Goal: Information Seeking & Learning: Check status

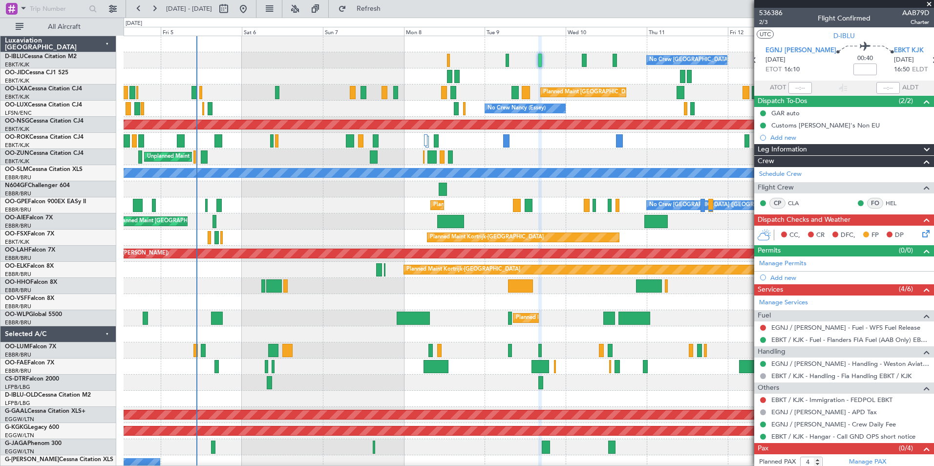
click at [651, 298] on div at bounding box center [529, 302] width 810 height 16
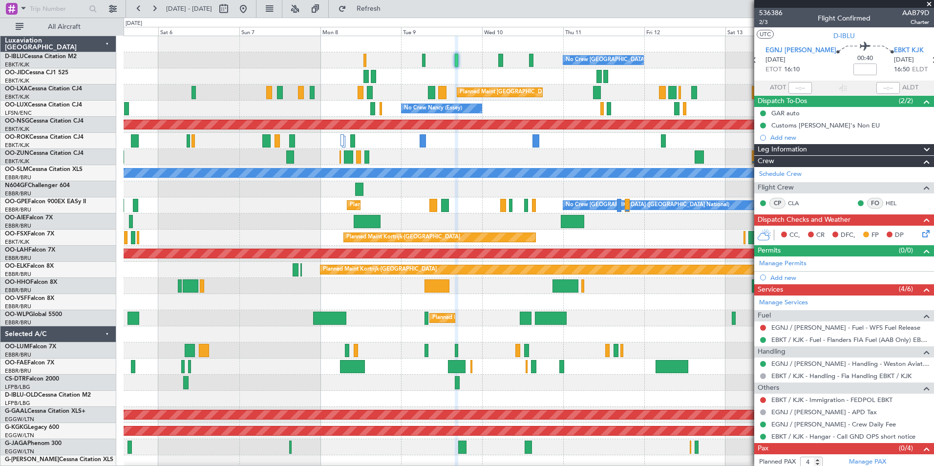
click at [581, 303] on div at bounding box center [529, 302] width 810 height 16
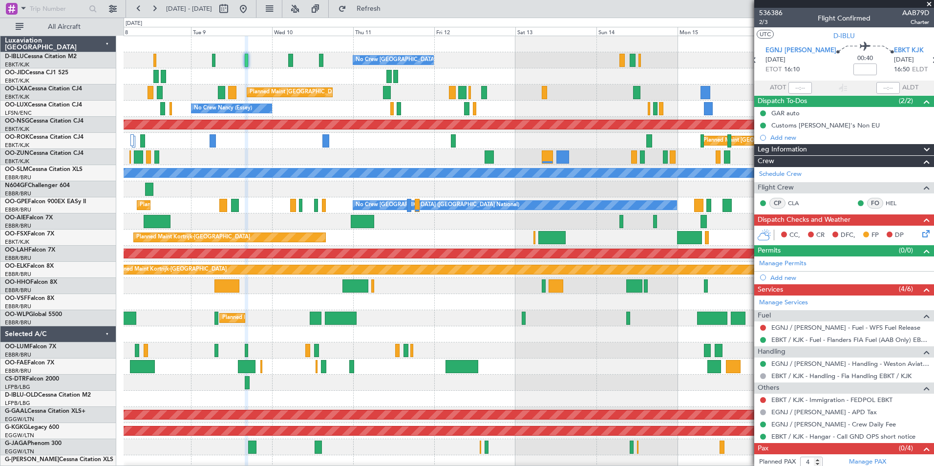
click at [432, 326] on div "No Crew Brussels (Brussels National) Planned Maint Brussels (Brussels National)…" at bounding box center [529, 358] width 810 height 645
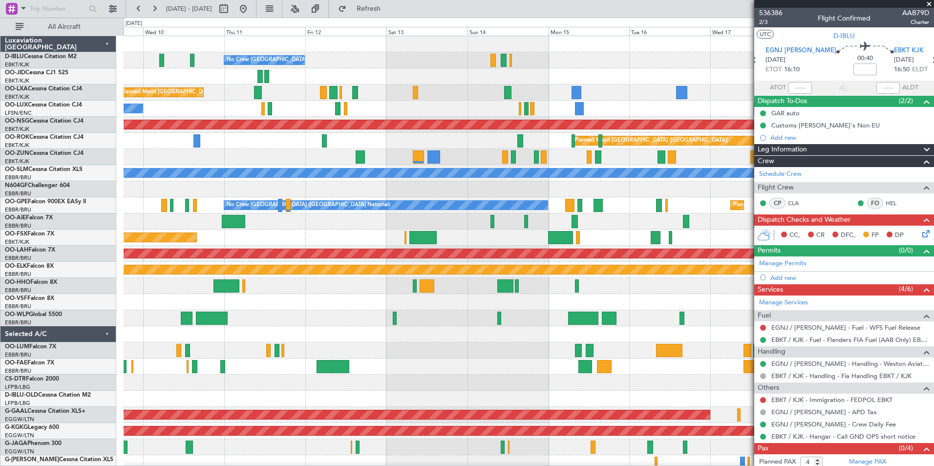
click at [558, 297] on div "No Crew [GEOGRAPHIC_DATA] ([GEOGRAPHIC_DATA] National) Planned Maint [GEOGRAPHI…" at bounding box center [529, 358] width 810 height 645
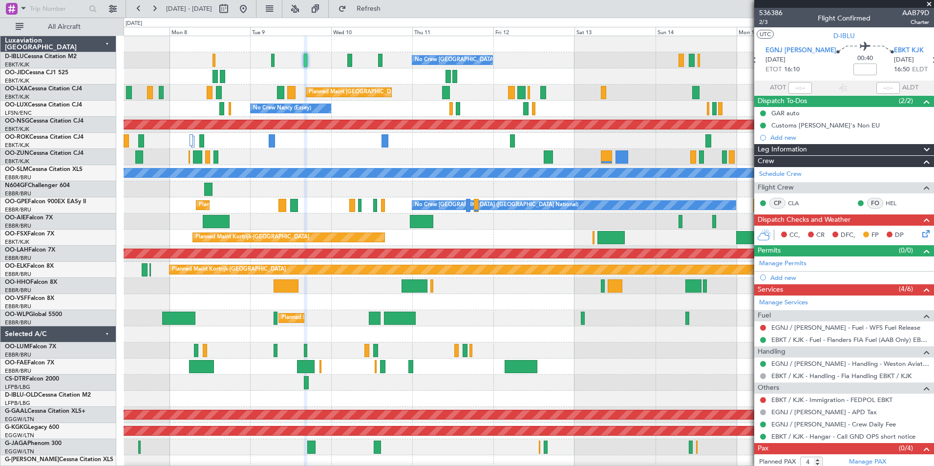
click at [615, 377] on div "No Crew Brussels (Brussels National) Planned Maint Brussels (Brussels National)…" at bounding box center [529, 366] width 810 height 661
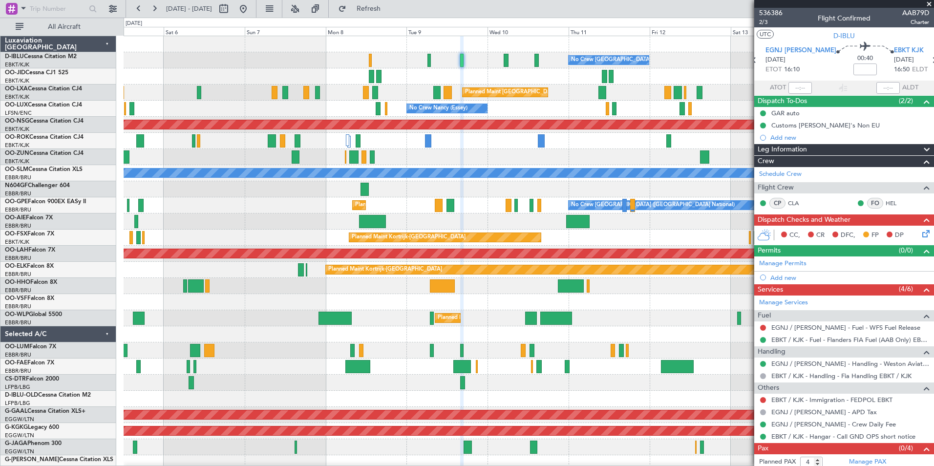
click at [677, 320] on div "Planned Maint Milan (Linate)" at bounding box center [529, 318] width 810 height 16
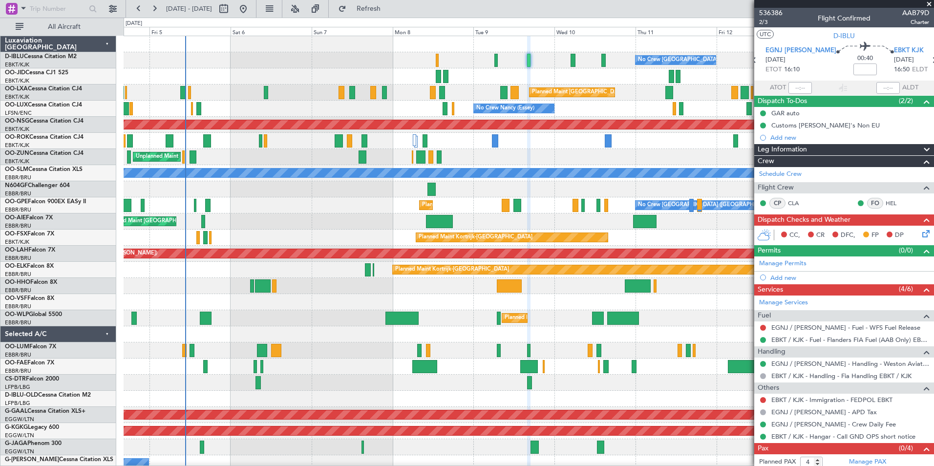
click at [680, 318] on div "Planned Maint Milan (Linate)" at bounding box center [529, 318] width 810 height 16
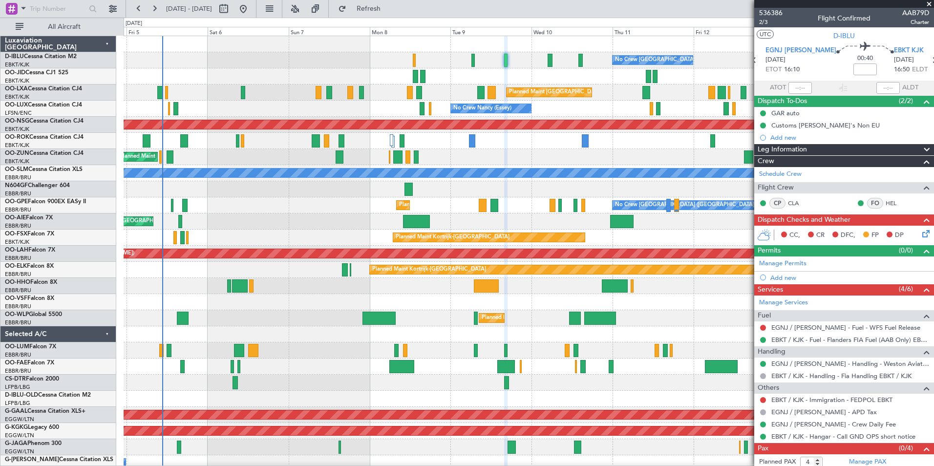
click at [435, 305] on div at bounding box center [529, 302] width 810 height 16
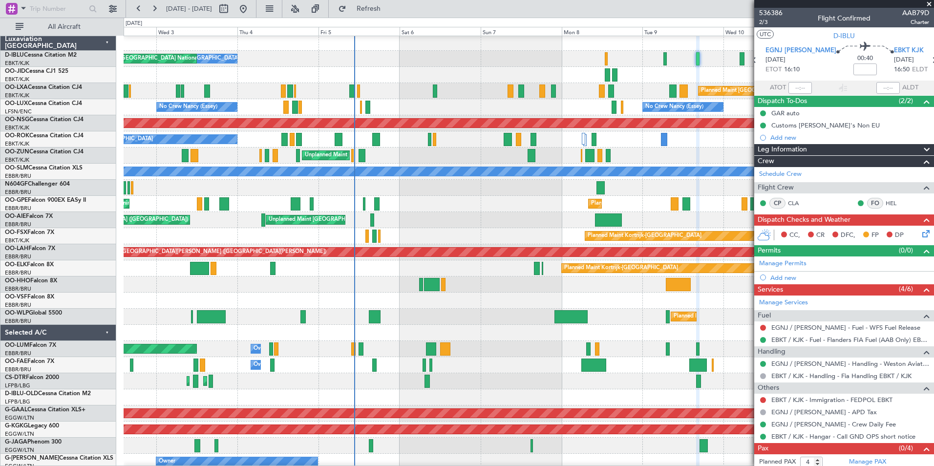
click at [575, 290] on div at bounding box center [529, 284] width 810 height 16
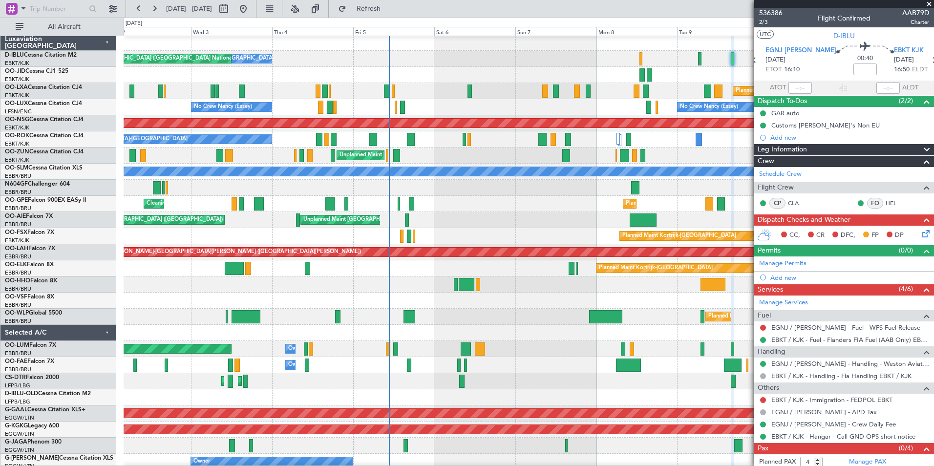
click at [571, 300] on div at bounding box center [529, 301] width 810 height 16
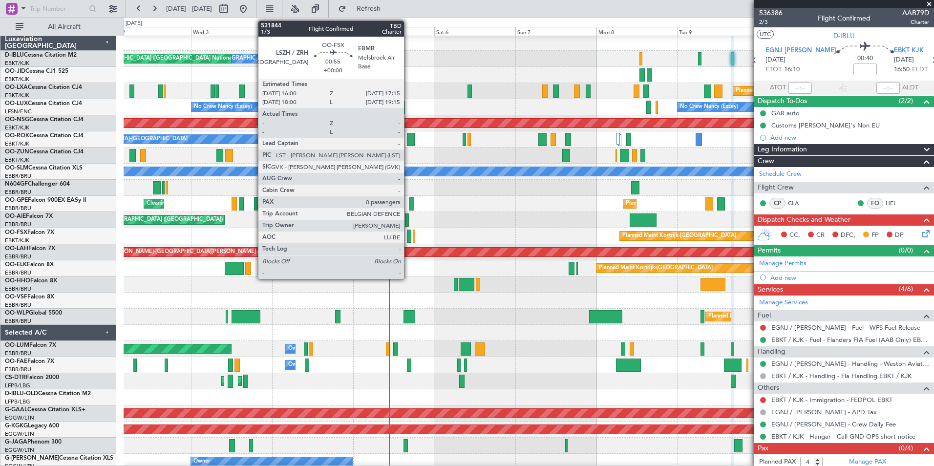
click at [408, 239] on div at bounding box center [409, 236] width 4 height 13
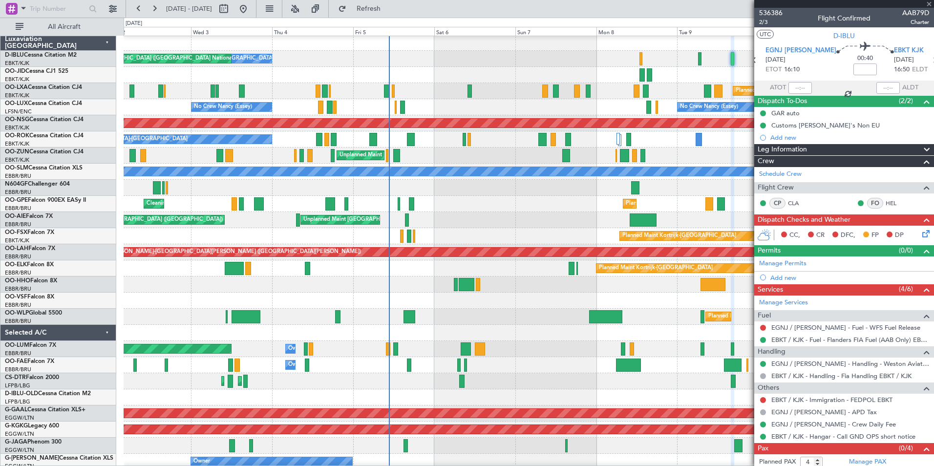
type input "0"
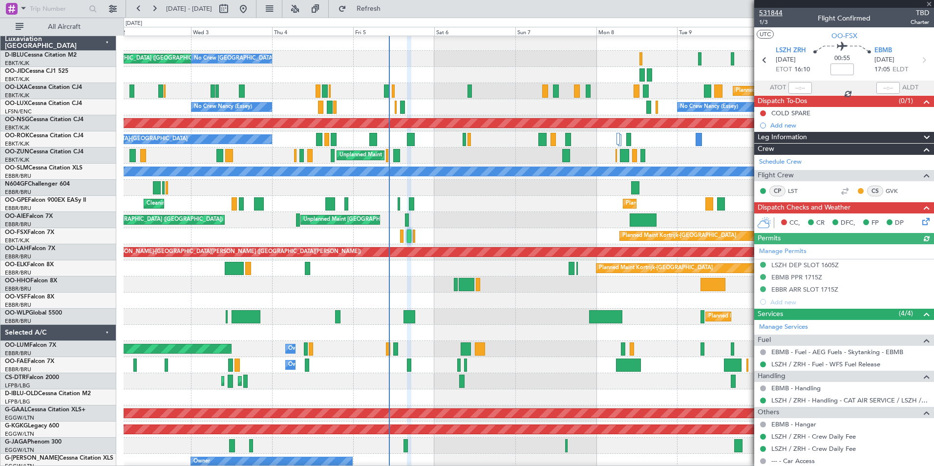
click at [775, 11] on span "531844" at bounding box center [770, 13] width 23 height 10
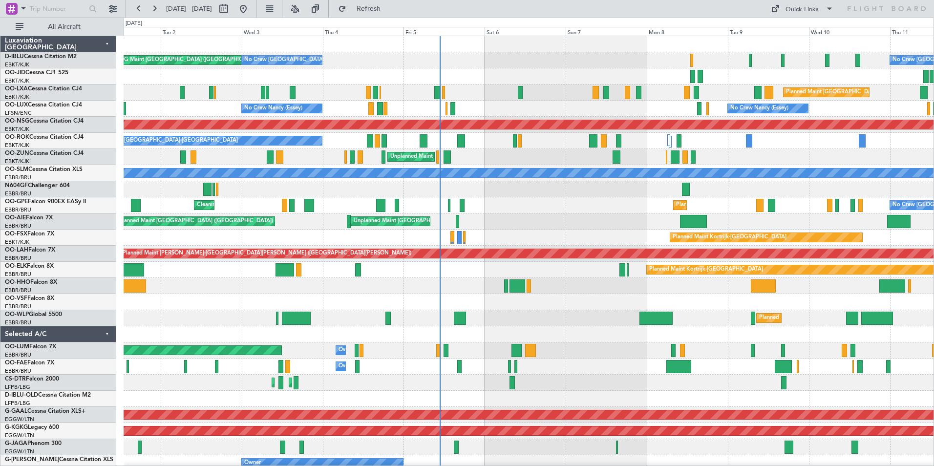
click at [518, 319] on div "AOG Maint [GEOGRAPHIC_DATA] ([GEOGRAPHIC_DATA] National) No Crew [GEOGRAPHIC_DA…" at bounding box center [529, 366] width 810 height 661
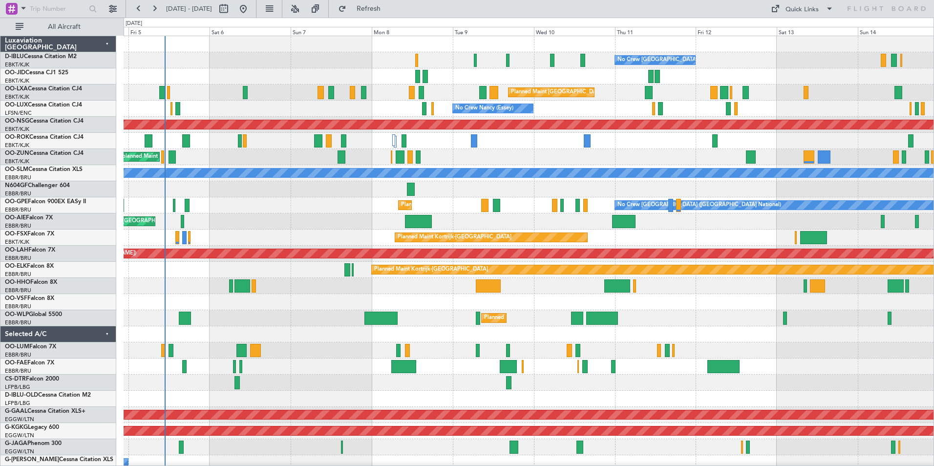
click at [394, 328] on div "No Crew [GEOGRAPHIC_DATA] ([GEOGRAPHIC_DATA] National) No Crew [GEOGRAPHIC_DATA…" at bounding box center [529, 366] width 810 height 661
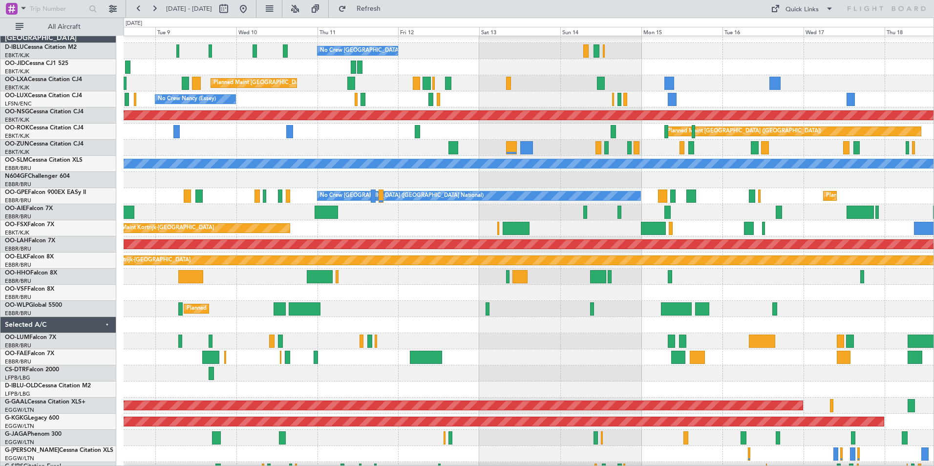
click at [434, 295] on div at bounding box center [529, 293] width 810 height 16
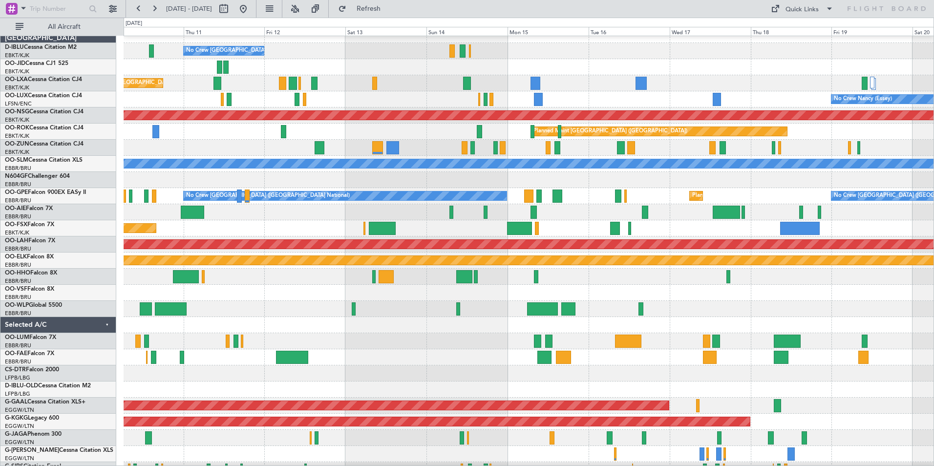
click at [395, 305] on div "Planned Maint Milan (Linate)" at bounding box center [529, 309] width 810 height 16
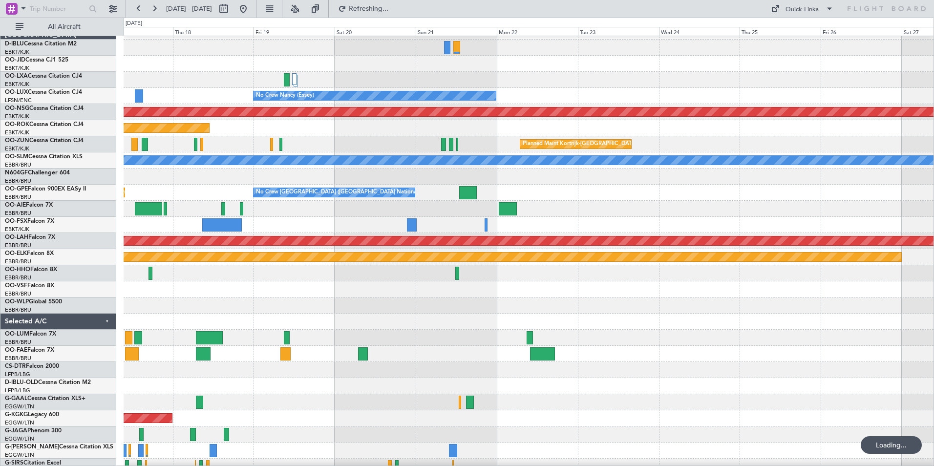
click at [227, 295] on div at bounding box center [529, 289] width 810 height 16
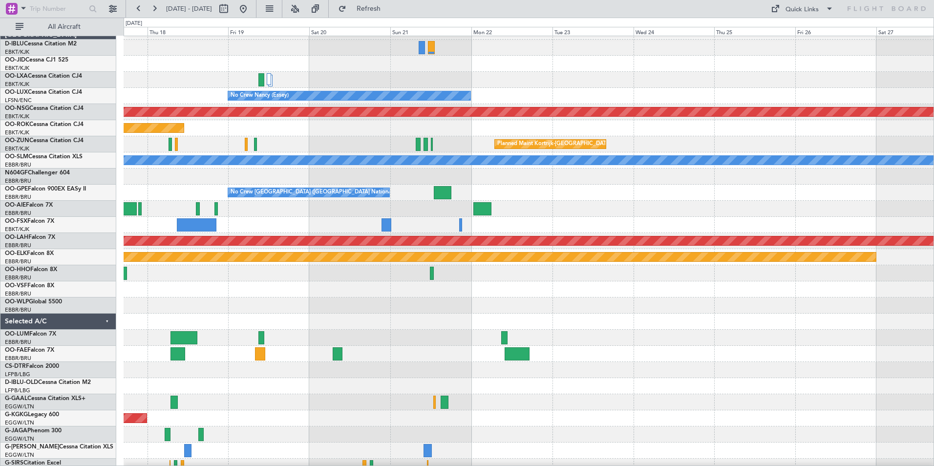
click at [382, 307] on div at bounding box center [529, 305] width 810 height 16
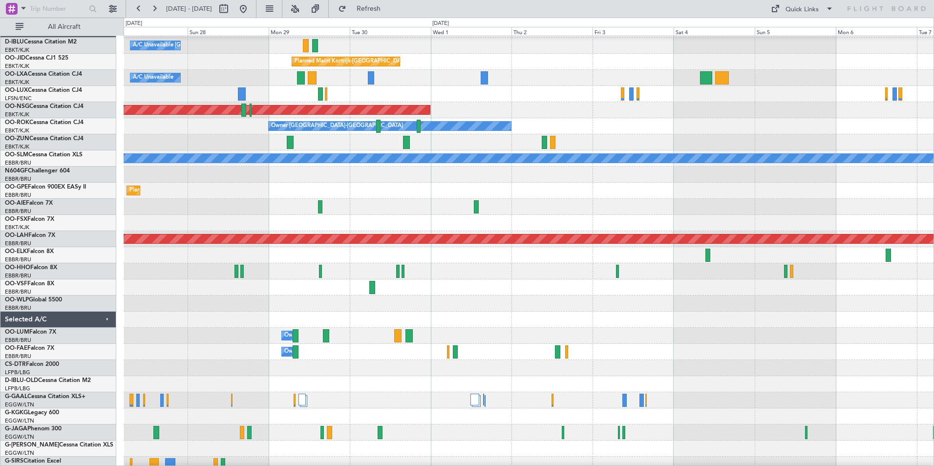
scroll to position [14, 0]
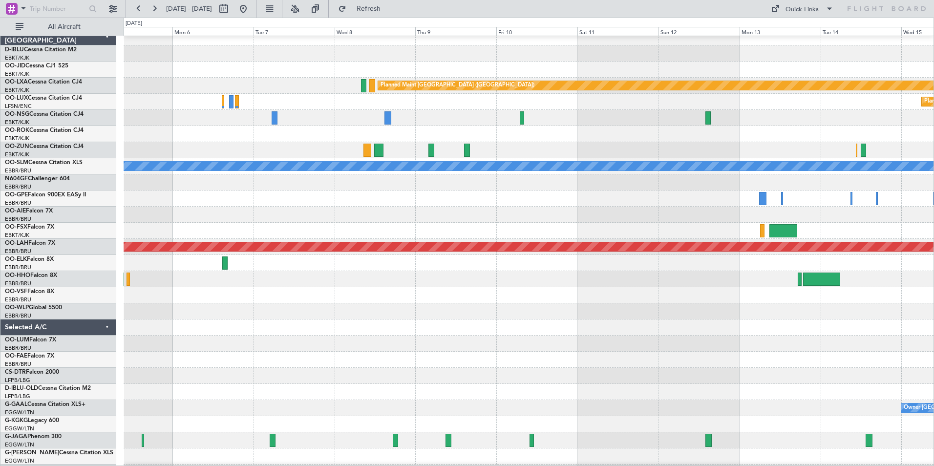
click at [404, 328] on div at bounding box center [529, 327] width 810 height 16
click at [488, 319] on div at bounding box center [529, 311] width 810 height 16
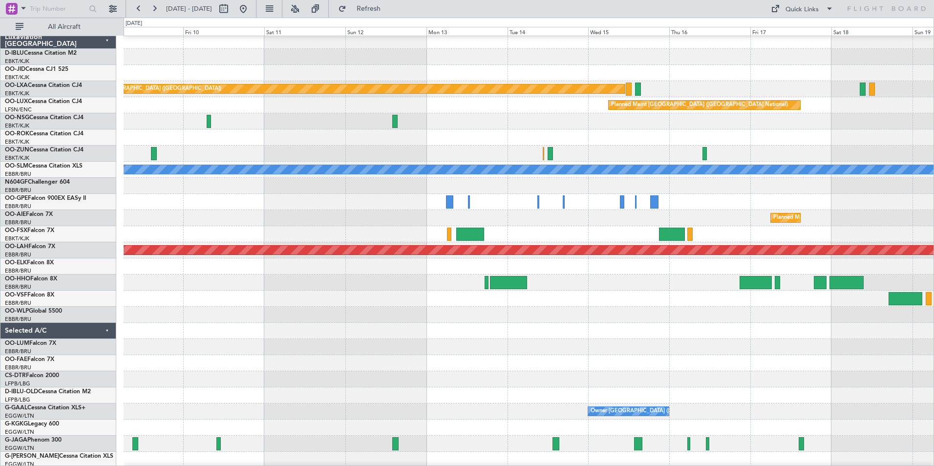
scroll to position [0, 0]
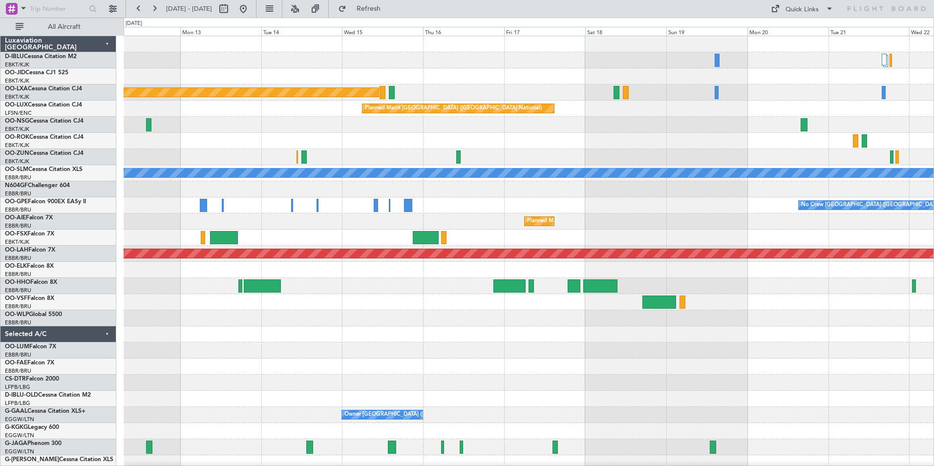
click at [642, 334] on div "Planned Maint [GEOGRAPHIC_DATA] ([GEOGRAPHIC_DATA]) Planned Maint [GEOGRAPHIC_D…" at bounding box center [529, 358] width 810 height 645
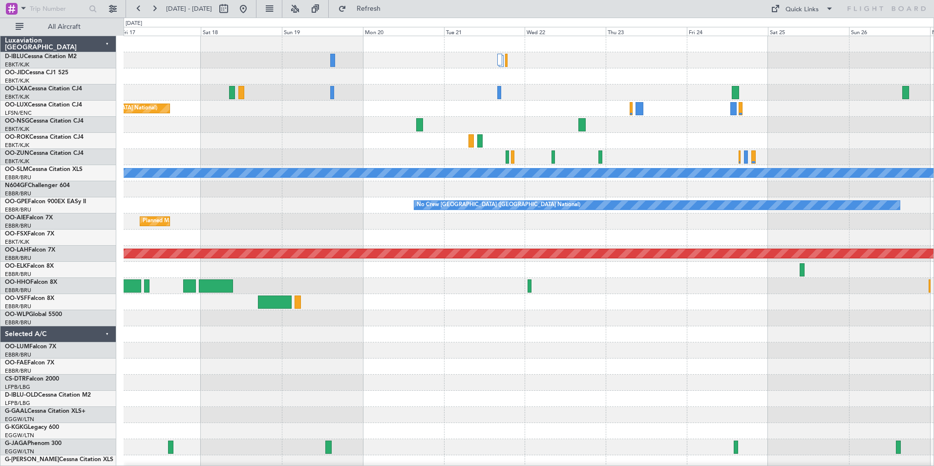
scroll to position [2, 0]
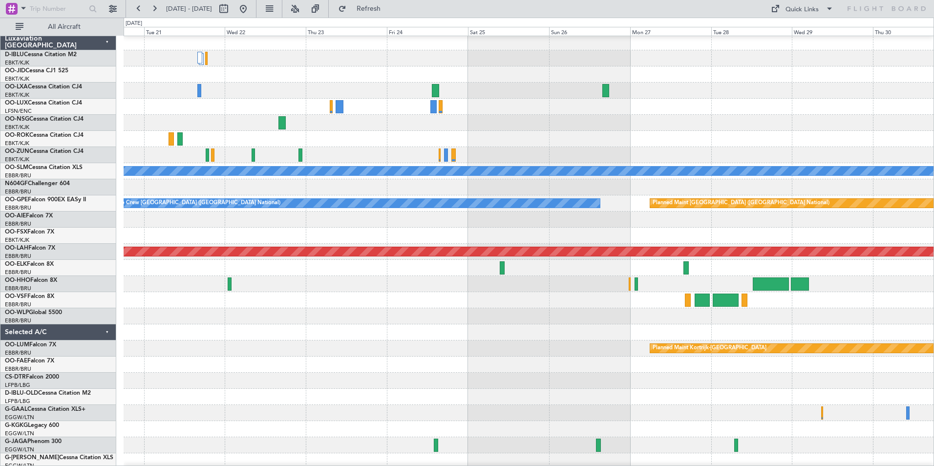
click at [315, 324] on div at bounding box center [529, 316] width 810 height 16
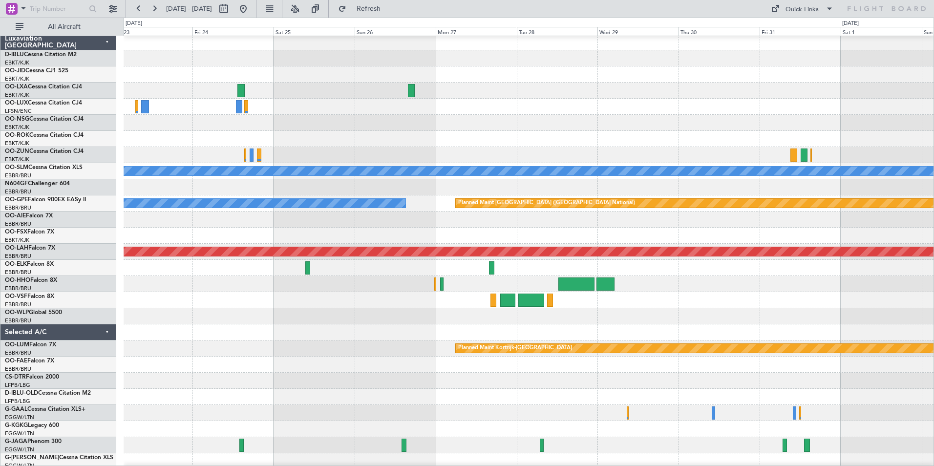
scroll to position [0, 0]
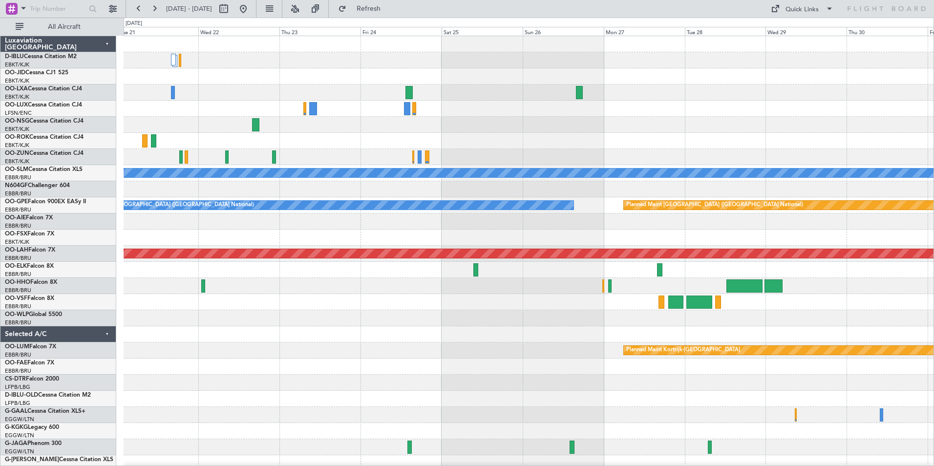
click at [397, 126] on div "A/C Unavailable [GEOGRAPHIC_DATA] No Crew [GEOGRAPHIC_DATA] (Brussels National)…" at bounding box center [529, 342] width 810 height 612
click at [261, 154] on div at bounding box center [529, 157] width 810 height 16
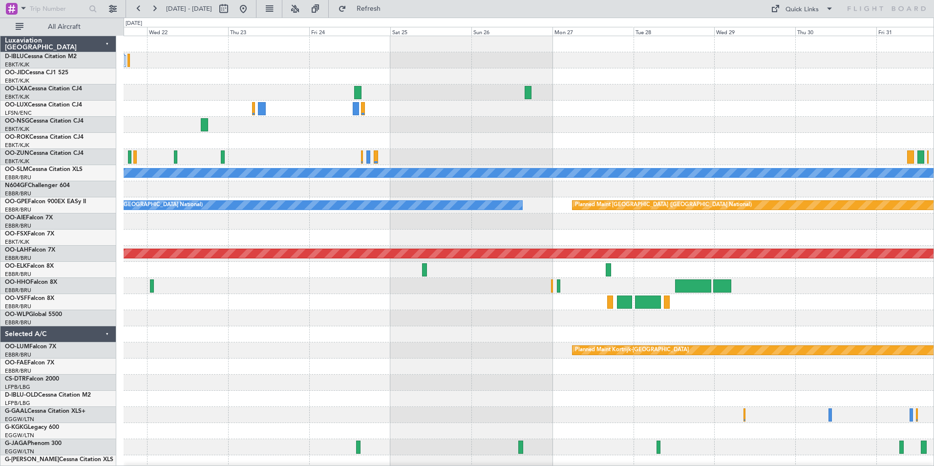
click at [284, 194] on div "A/C Unavailable [GEOGRAPHIC_DATA] No Crew [GEOGRAPHIC_DATA] (Brussels National)…" at bounding box center [529, 342] width 810 height 612
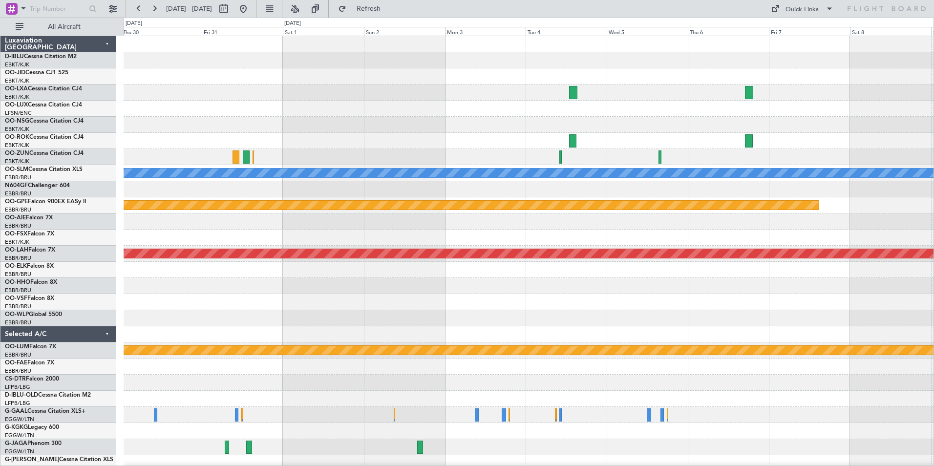
click at [338, 322] on div "A/C Unavailable [GEOGRAPHIC_DATA] Planned Maint [GEOGRAPHIC_DATA] ([GEOGRAPHIC_…" at bounding box center [529, 342] width 810 height 612
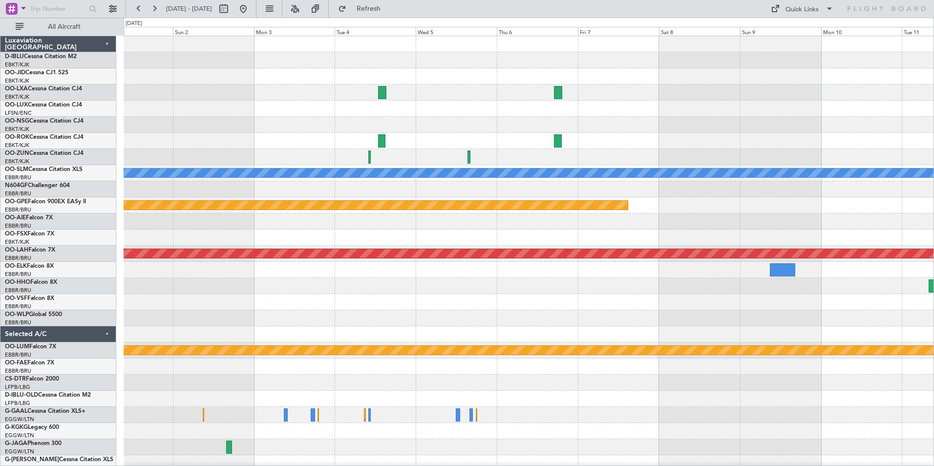
click at [832, 299] on div at bounding box center [529, 302] width 810 height 16
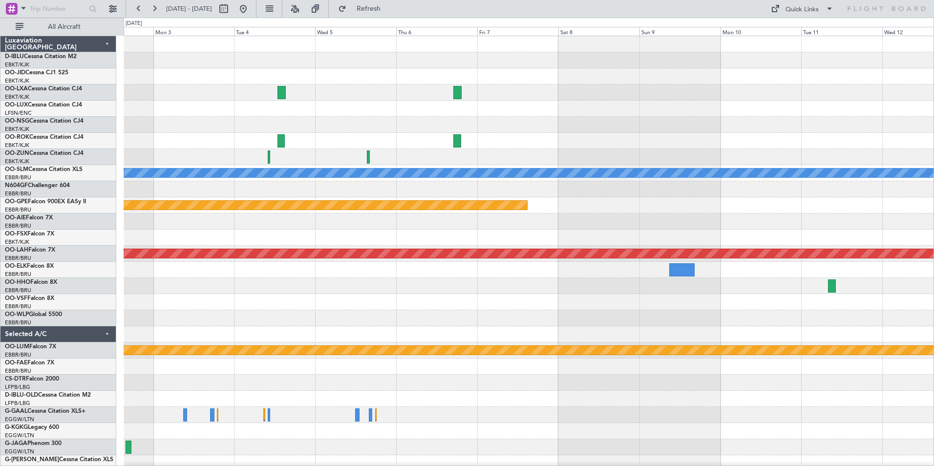
click at [168, 287] on div at bounding box center [529, 286] width 810 height 16
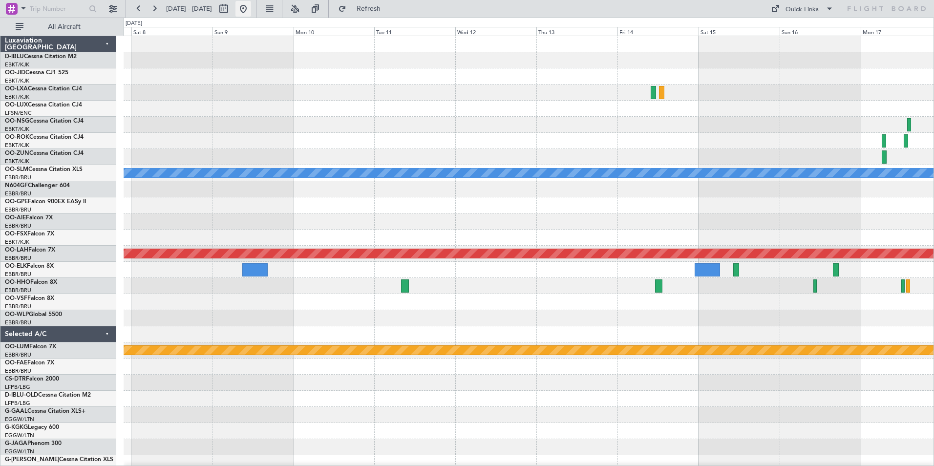
click at [251, 7] on button at bounding box center [243, 9] width 16 height 16
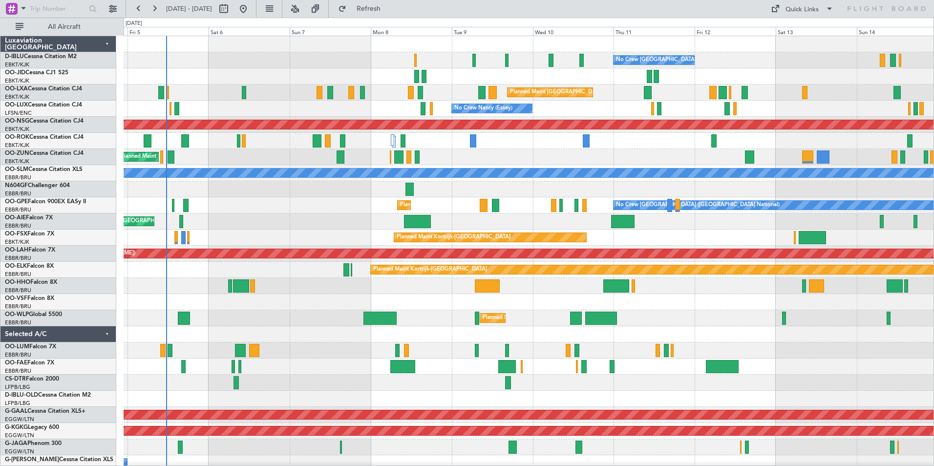
click at [338, 222] on div "Unplanned Maint [GEOGRAPHIC_DATA] ([GEOGRAPHIC_DATA] National) Planned Maint [G…" at bounding box center [529, 221] width 810 height 16
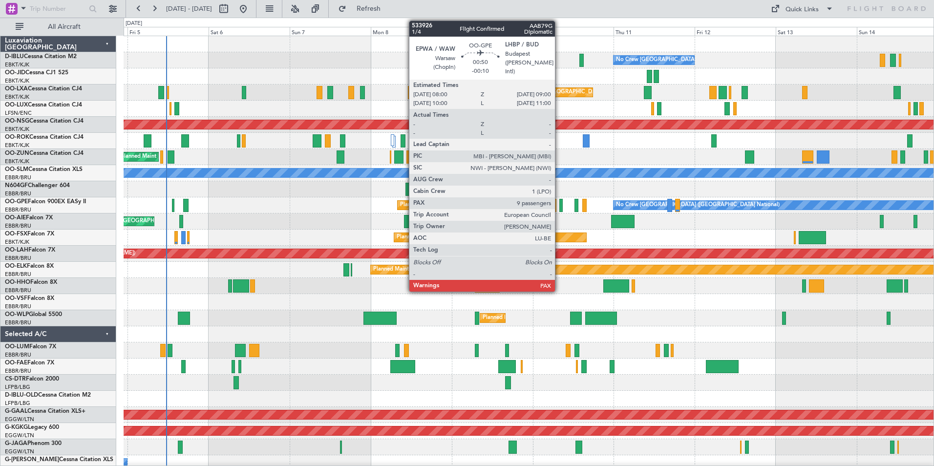
click at [559, 206] on div at bounding box center [560, 205] width 3 height 13
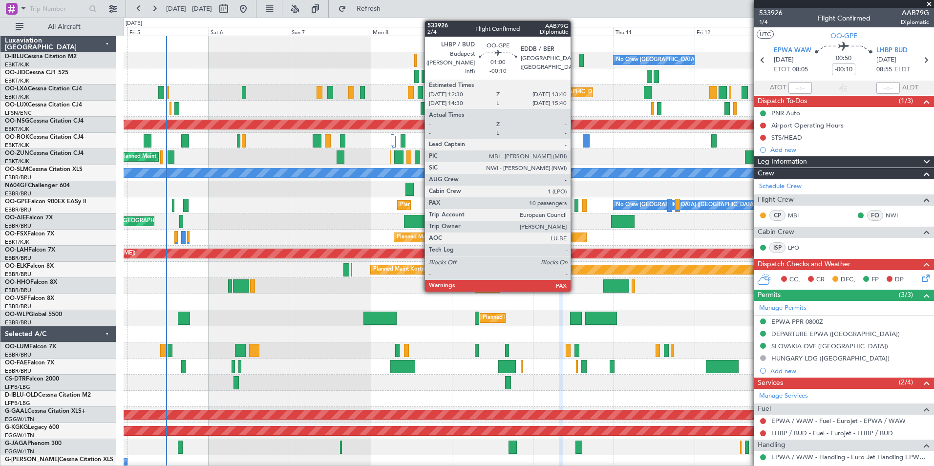
click at [575, 210] on div at bounding box center [576, 205] width 4 height 13
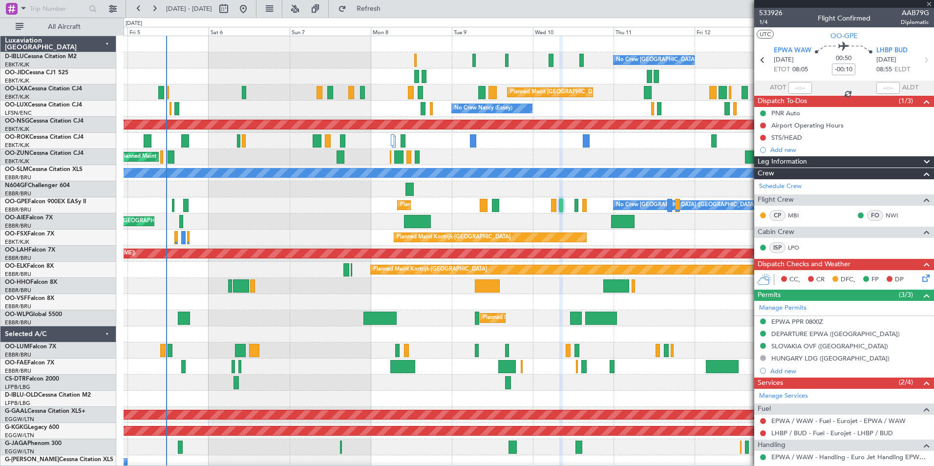
type input "10"
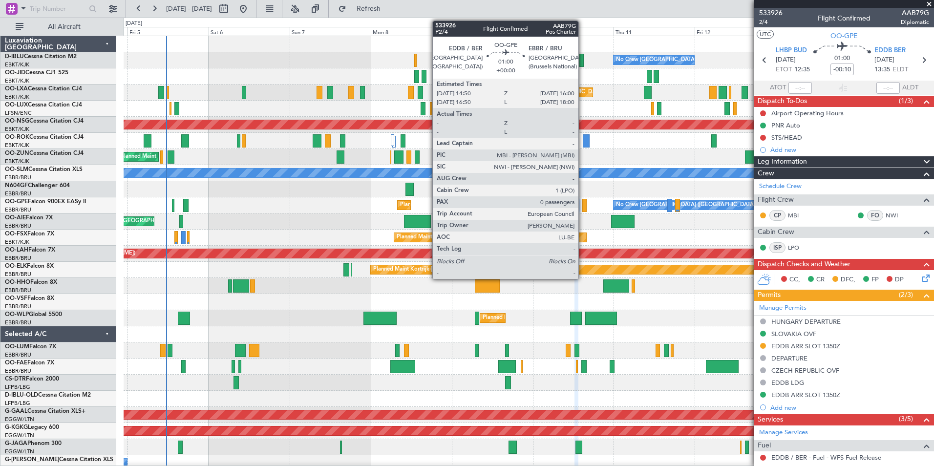
click at [583, 207] on div at bounding box center [584, 205] width 4 height 13
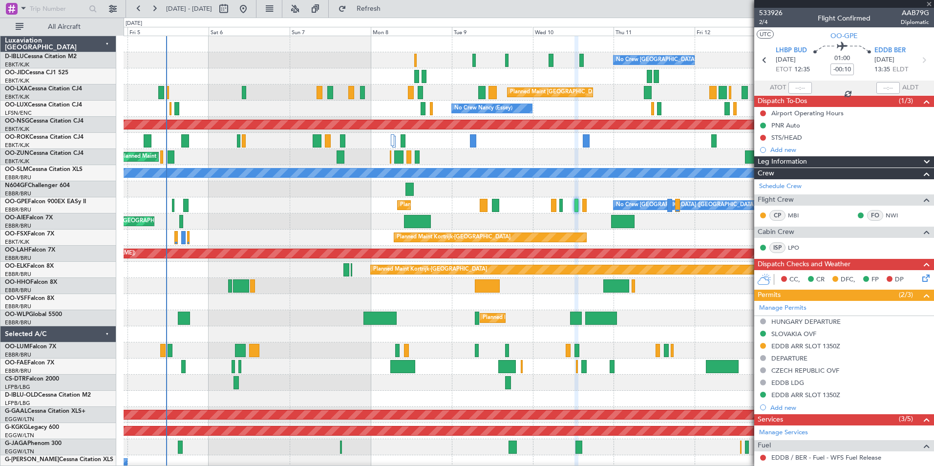
type input "0"
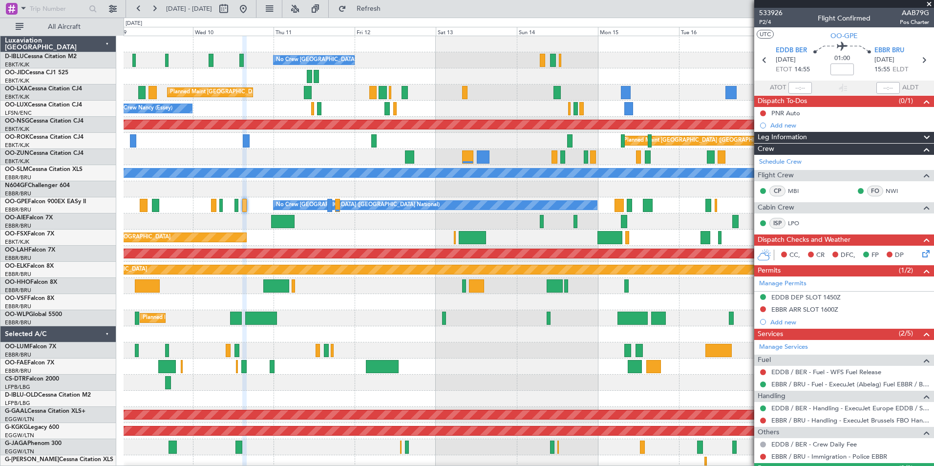
click at [263, 218] on div "No Crew [GEOGRAPHIC_DATA] ([GEOGRAPHIC_DATA] National) Planned Maint [GEOGRAPHI…" at bounding box center [529, 358] width 810 height 645
click at [525, 219] on div "No Crew [GEOGRAPHIC_DATA] ([GEOGRAPHIC_DATA] National) Planned Maint [GEOGRAPHI…" at bounding box center [529, 358] width 810 height 645
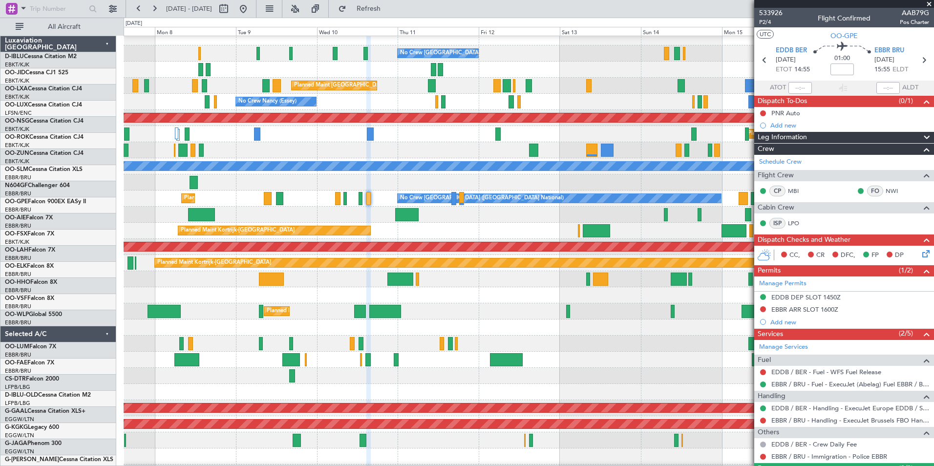
scroll to position [7, 0]
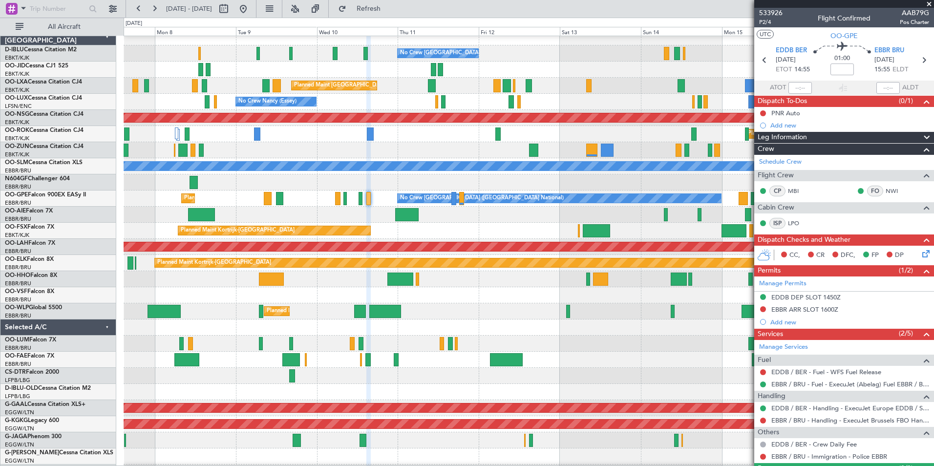
click at [503, 232] on div "Planned Maint Kortrijk-[GEOGRAPHIC_DATA]" at bounding box center [529, 231] width 810 height 16
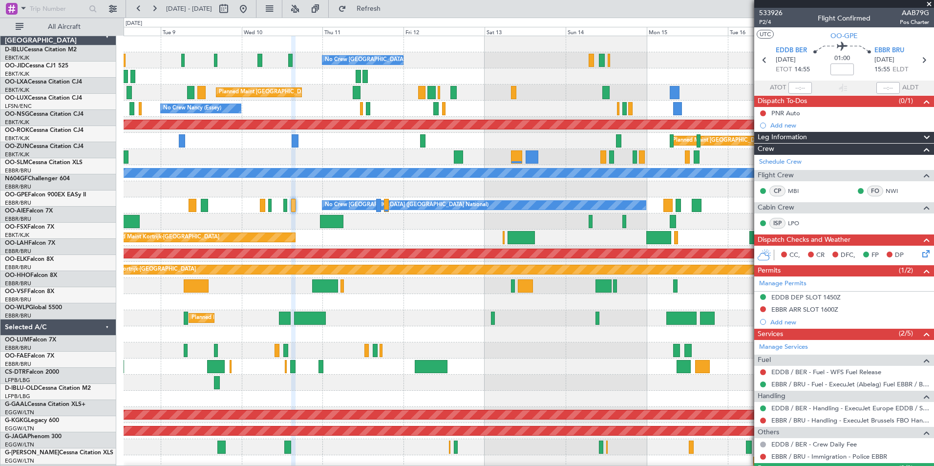
scroll to position [0, 0]
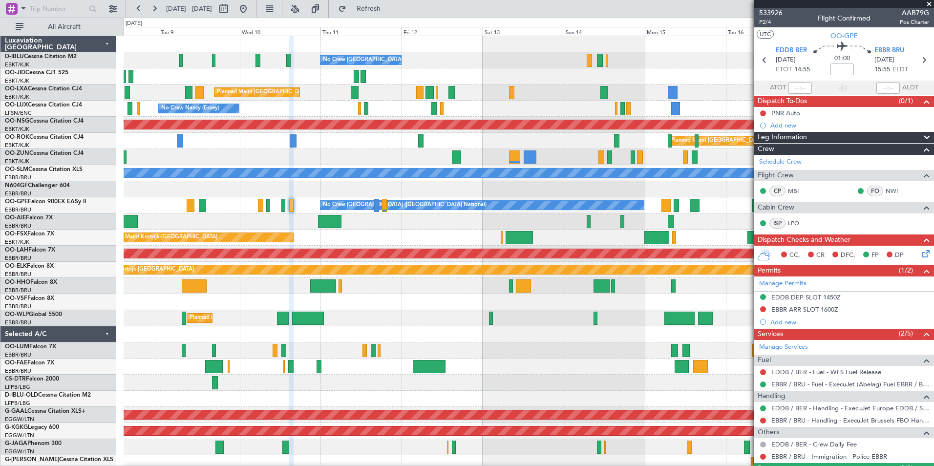
click at [433, 241] on div "Planned Maint Kortrijk-[GEOGRAPHIC_DATA]" at bounding box center [529, 238] width 810 height 16
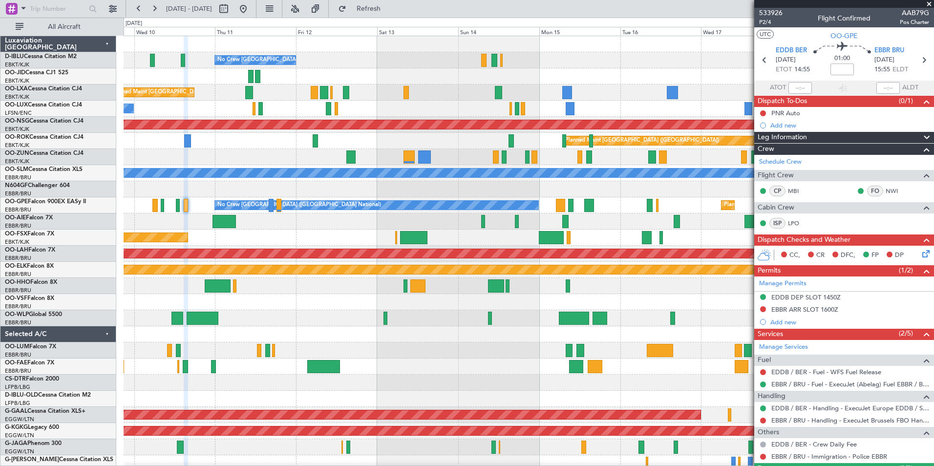
click at [337, 247] on div "No Crew [GEOGRAPHIC_DATA] ([GEOGRAPHIC_DATA] National) Planned Maint [GEOGRAPHI…" at bounding box center [529, 366] width 810 height 661
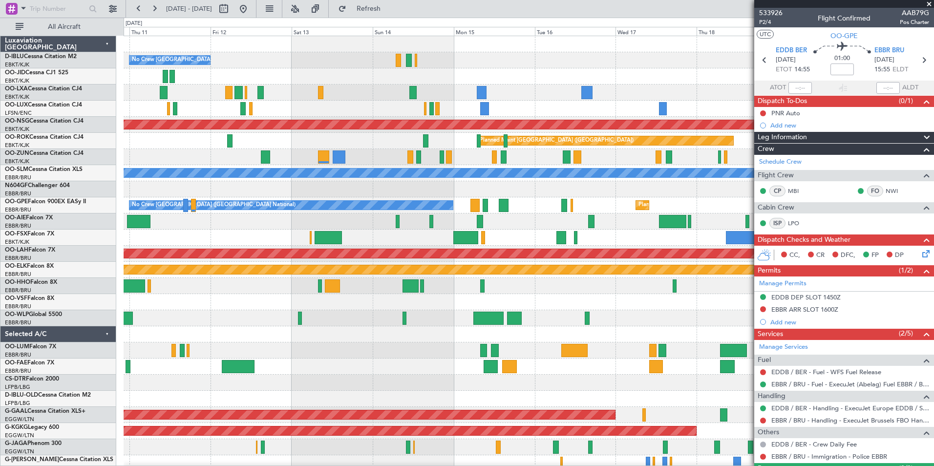
click at [319, 228] on div at bounding box center [529, 221] width 810 height 16
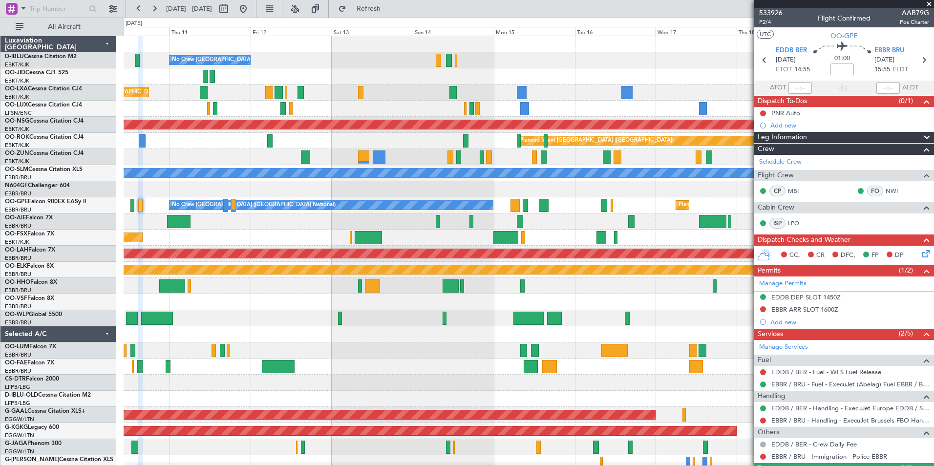
click at [403, 323] on div "No Crew [GEOGRAPHIC_DATA] ([GEOGRAPHIC_DATA] National) Planned Maint [GEOGRAPHI…" at bounding box center [529, 358] width 810 height 645
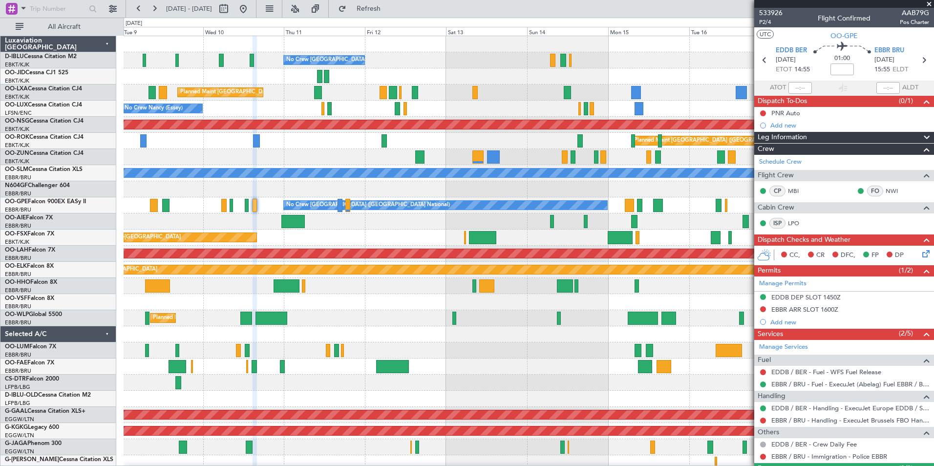
click at [430, 232] on div "Planned Maint Kortrijk-[GEOGRAPHIC_DATA]" at bounding box center [529, 238] width 810 height 16
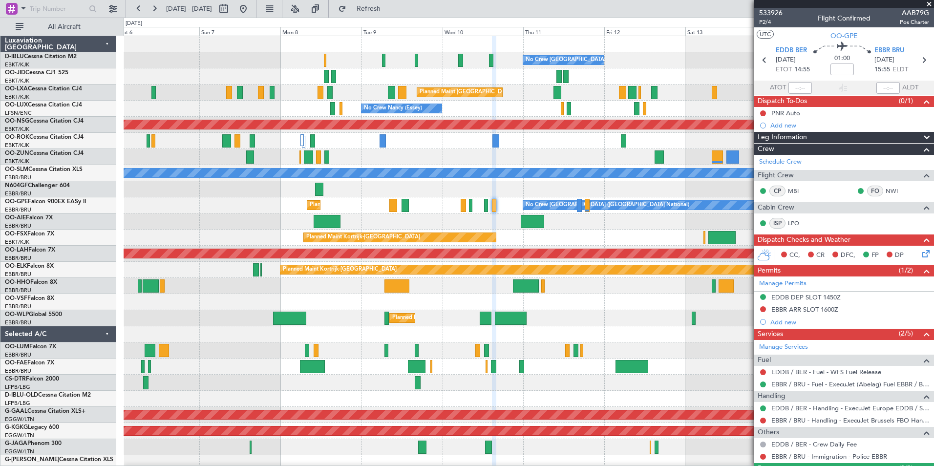
click at [476, 181] on div "No Crew [GEOGRAPHIC_DATA] ([GEOGRAPHIC_DATA] National) No Crew [GEOGRAPHIC_DATA…" at bounding box center [529, 366] width 810 height 661
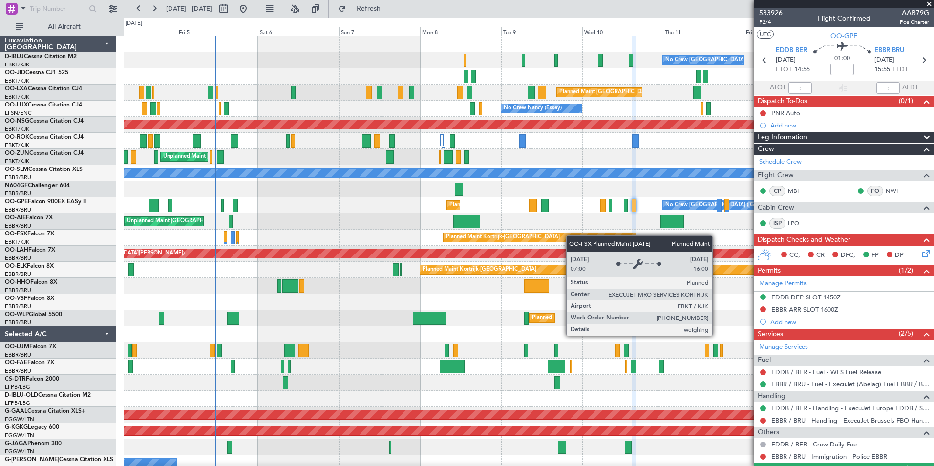
click at [634, 239] on div "No Crew [GEOGRAPHIC_DATA] ([GEOGRAPHIC_DATA] National) No Crew [GEOGRAPHIC_DATA…" at bounding box center [529, 358] width 810 height 645
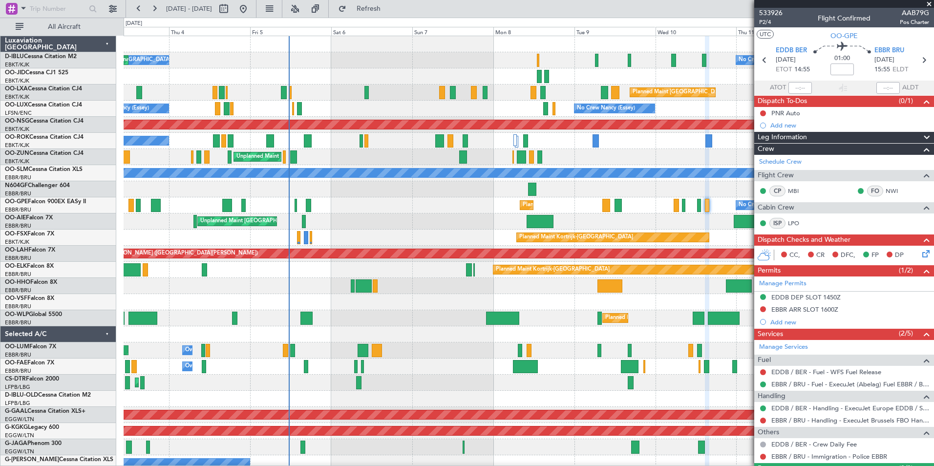
click at [461, 238] on div "No Crew [GEOGRAPHIC_DATA] ([GEOGRAPHIC_DATA] National) No Crew [GEOGRAPHIC_DATA…" at bounding box center [529, 358] width 810 height 645
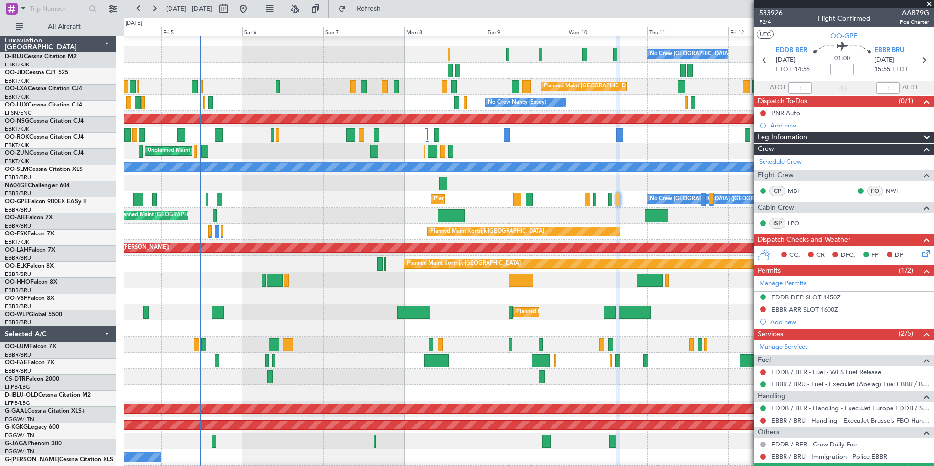
scroll to position [6, 0]
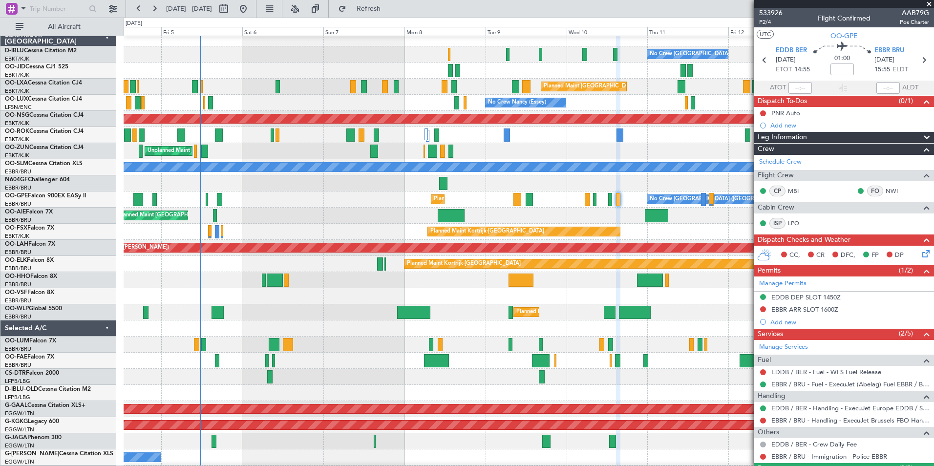
click at [424, 289] on div at bounding box center [529, 296] width 810 height 16
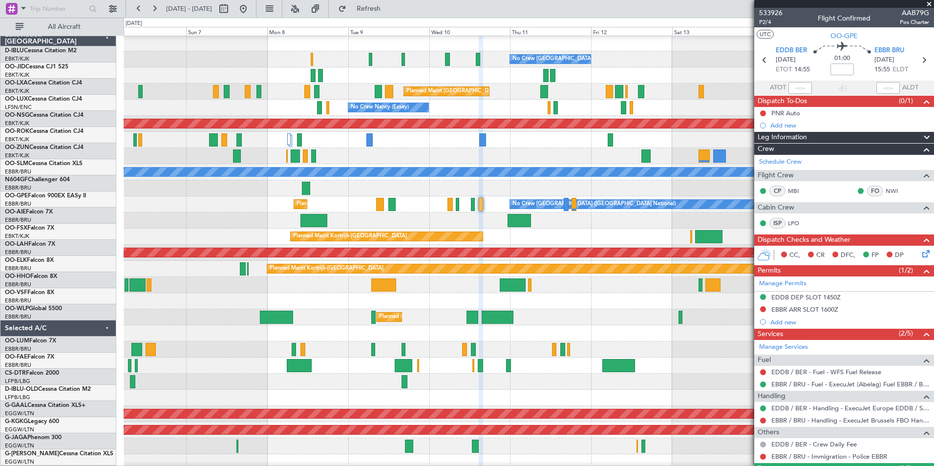
scroll to position [0, 0]
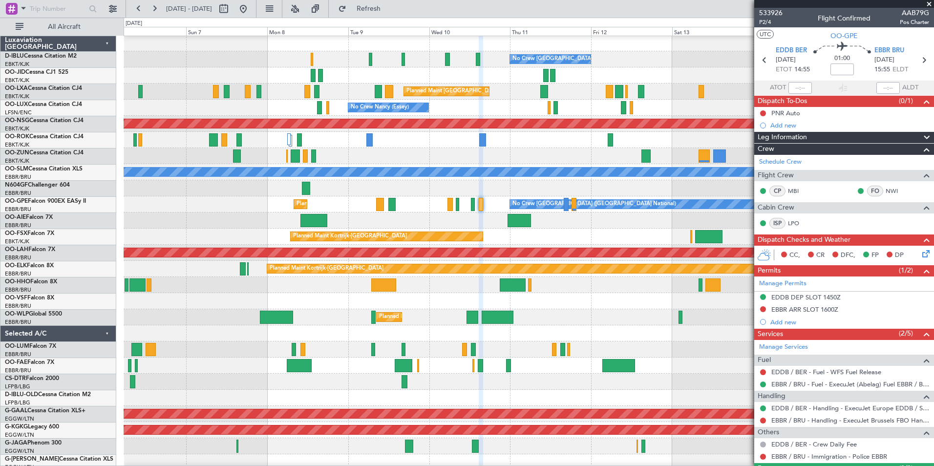
click at [427, 318] on div "Planned Maint Milan (Linate)" at bounding box center [529, 317] width 810 height 16
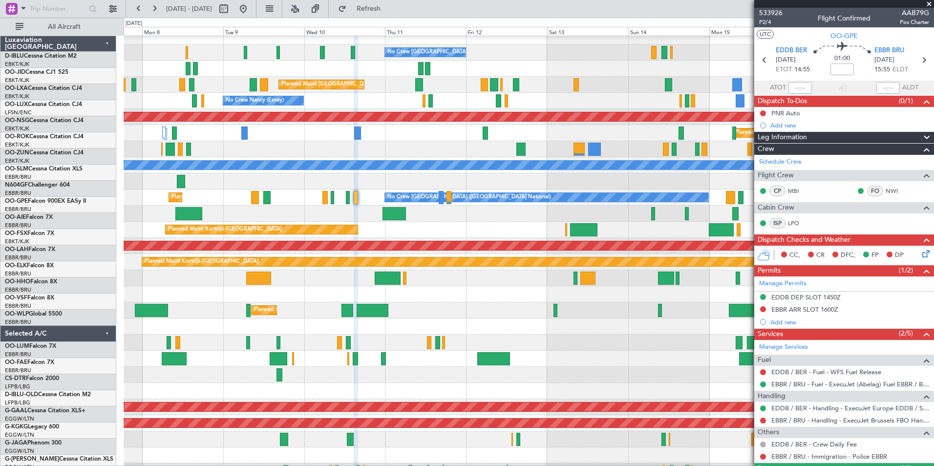
scroll to position [8, 0]
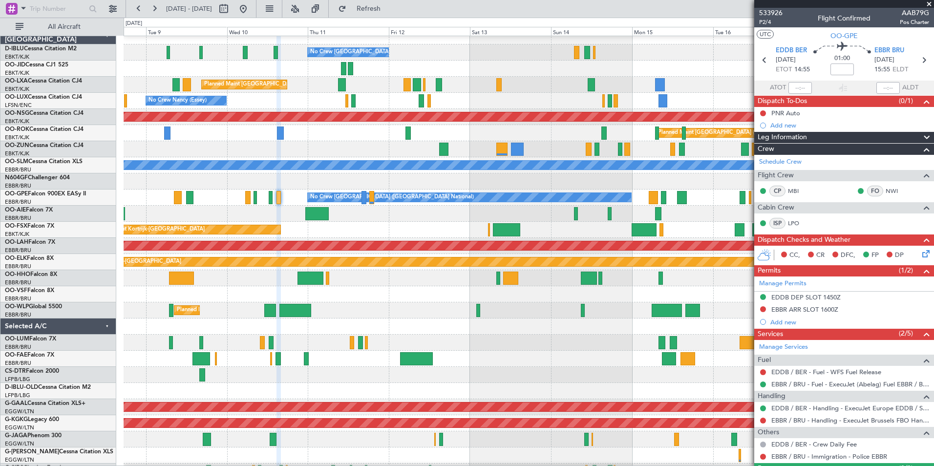
click at [341, 301] on div at bounding box center [529, 294] width 810 height 16
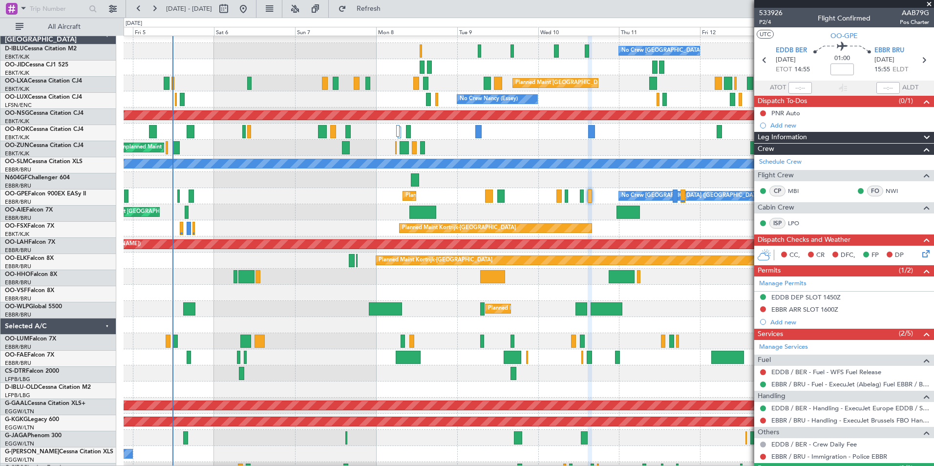
click at [673, 295] on div at bounding box center [529, 293] width 810 height 16
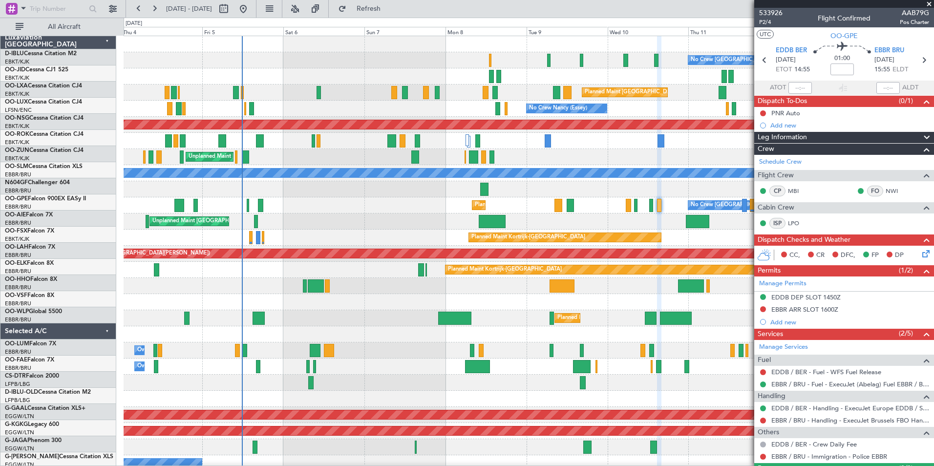
scroll to position [0, 0]
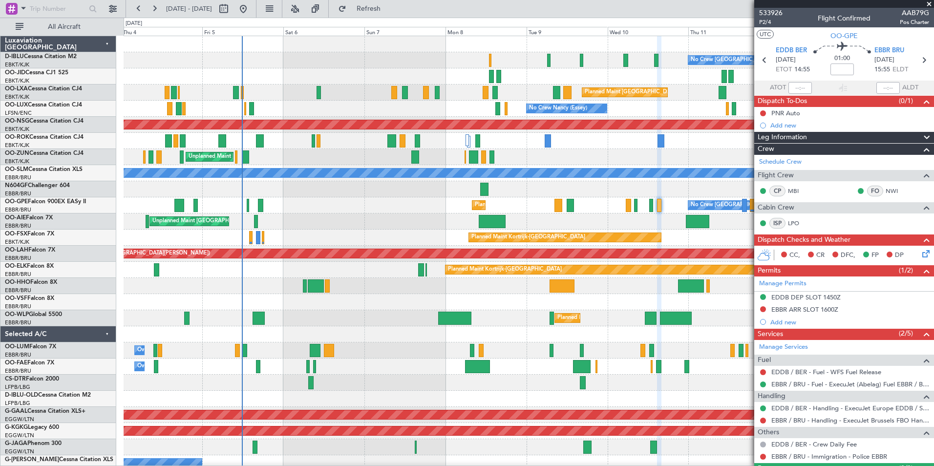
click at [339, 313] on div "No Crew [GEOGRAPHIC_DATA] ([GEOGRAPHIC_DATA] National) No Crew [GEOGRAPHIC_DATA…" at bounding box center [529, 366] width 810 height 661
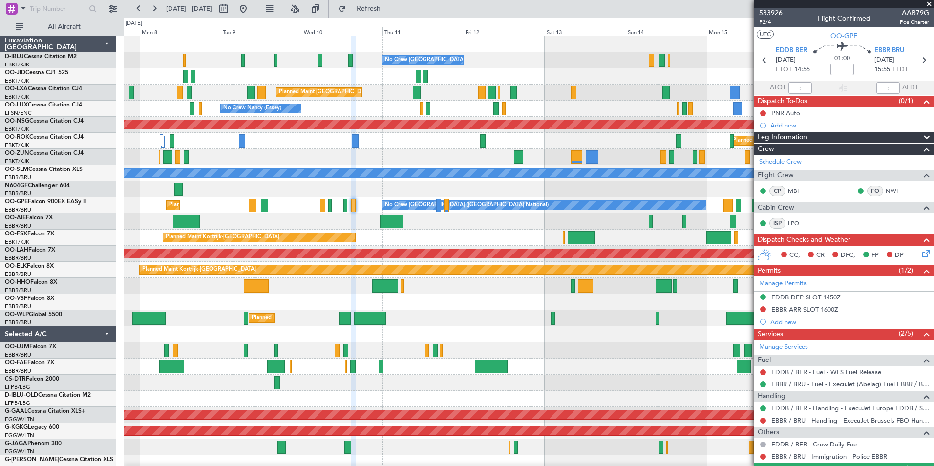
click at [347, 334] on div "No Crew [GEOGRAPHIC_DATA] ([GEOGRAPHIC_DATA] National) Planned Maint [GEOGRAPHI…" at bounding box center [529, 358] width 810 height 645
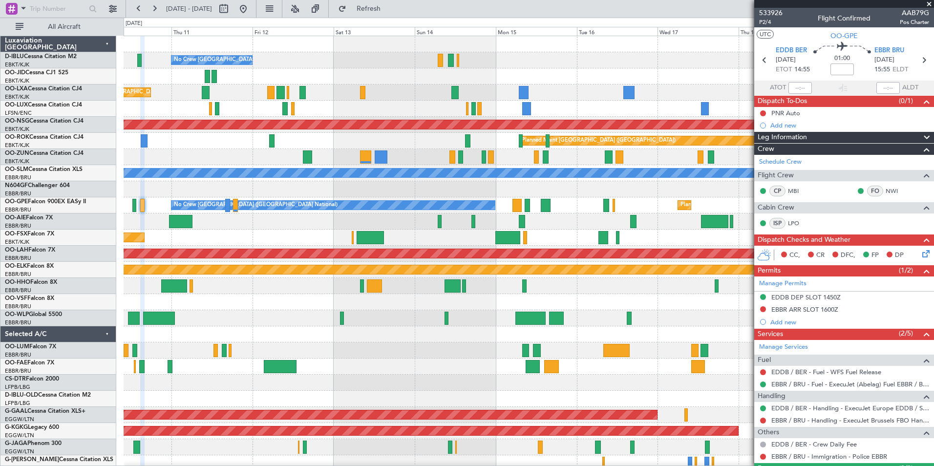
click at [394, 318] on div "Planned Maint Milan (Linate)" at bounding box center [529, 318] width 810 height 16
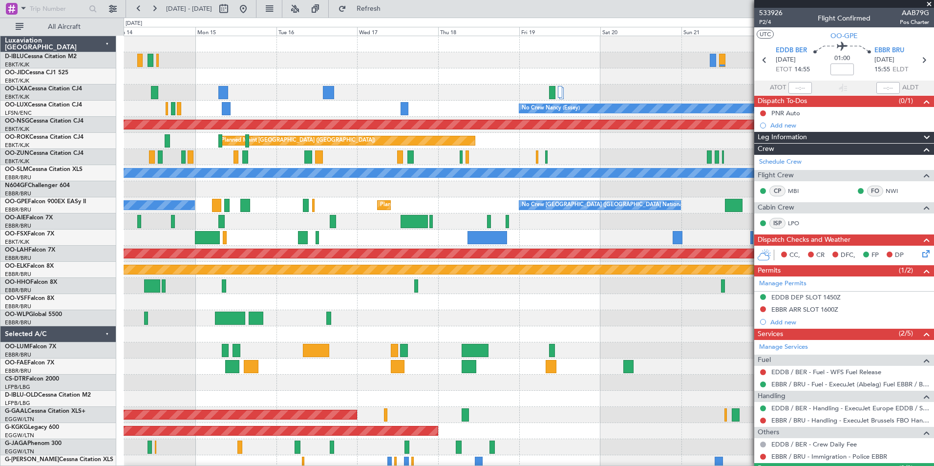
click at [163, 348] on div "A/C Unavailable [GEOGRAPHIC_DATA] ([GEOGRAPHIC_DATA] National) No Crew [GEOGRAP…" at bounding box center [529, 366] width 810 height 661
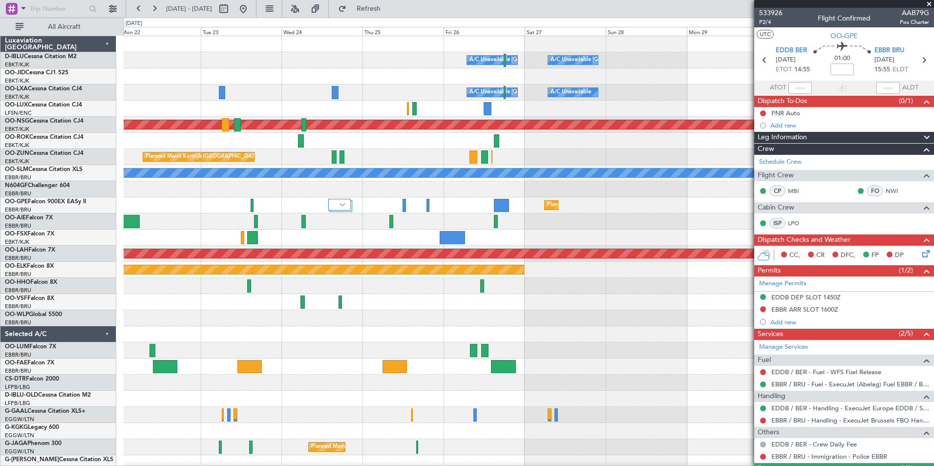
click at [172, 348] on div at bounding box center [529, 350] width 810 height 16
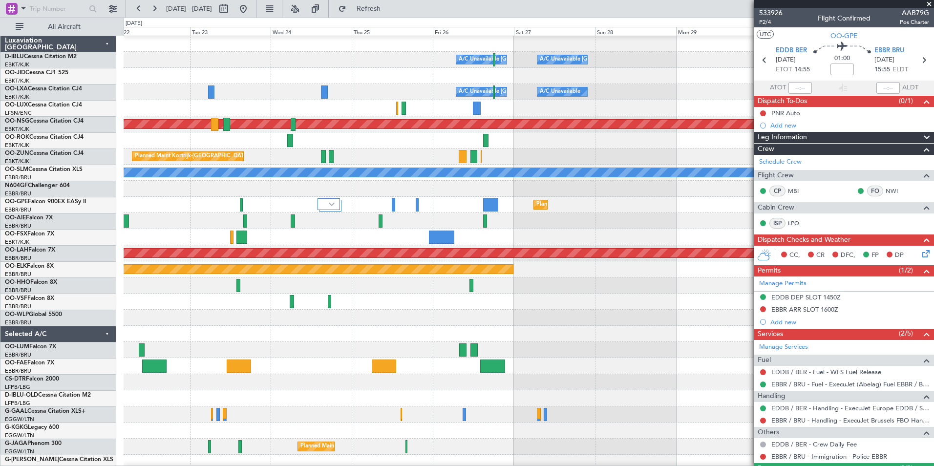
scroll to position [0, 0]
click at [284, 338] on div at bounding box center [529, 334] width 810 height 16
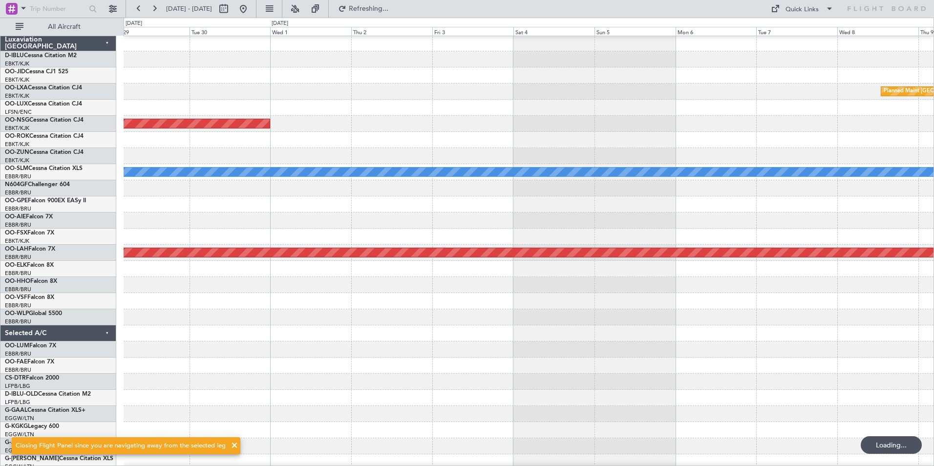
scroll to position [0, 0]
click at [174, 311] on div "A/C Unavailable [GEOGRAPHIC_DATA]-[GEOGRAPHIC_DATA] A/C Unavailable [GEOGRAPHIC…" at bounding box center [529, 341] width 810 height 612
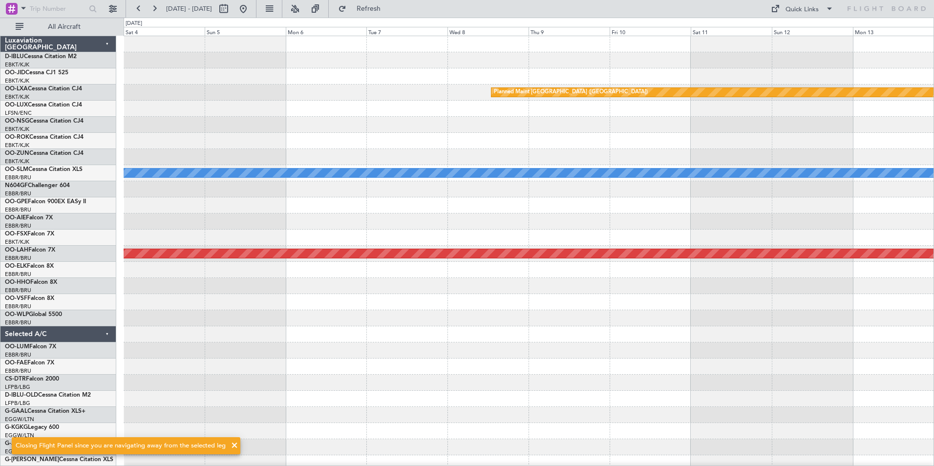
click at [279, 315] on div at bounding box center [529, 318] width 810 height 16
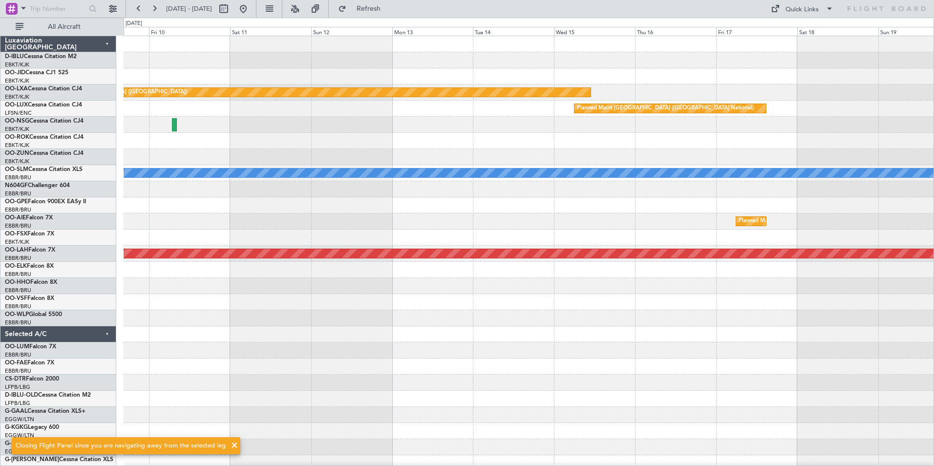
click at [351, 334] on div at bounding box center [529, 334] width 810 height 16
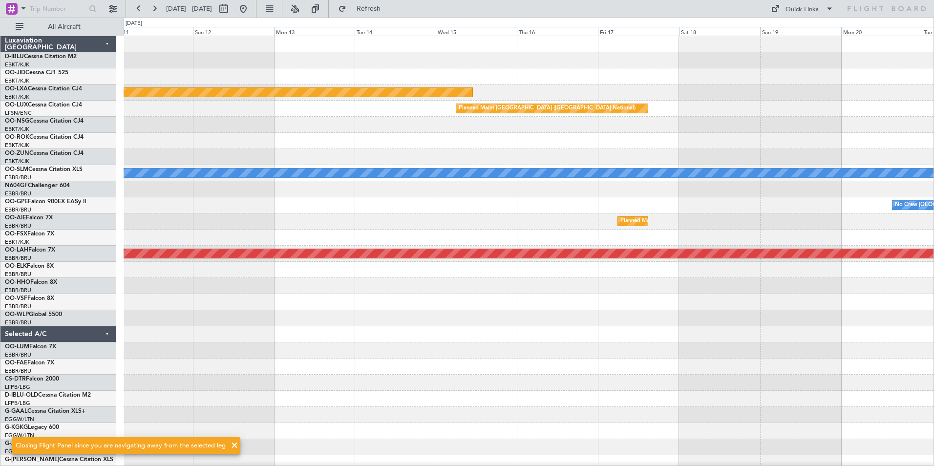
scroll to position [9, 0]
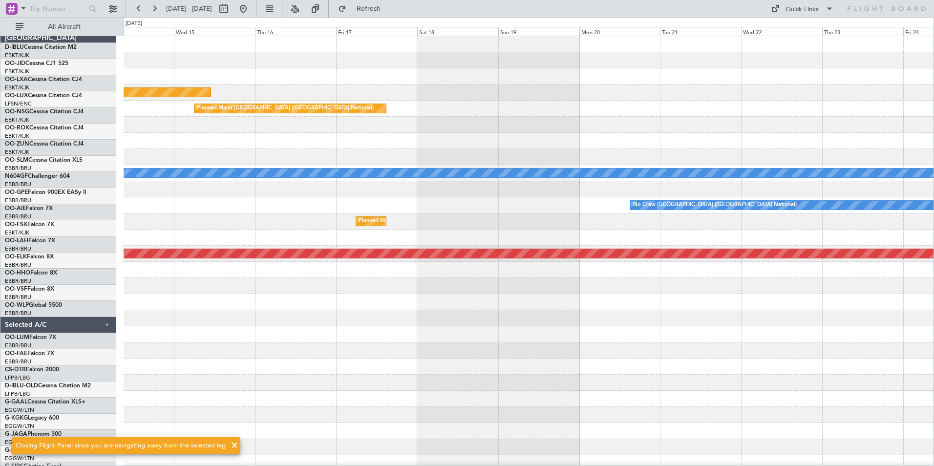
click at [426, 353] on div at bounding box center [529, 350] width 810 height 16
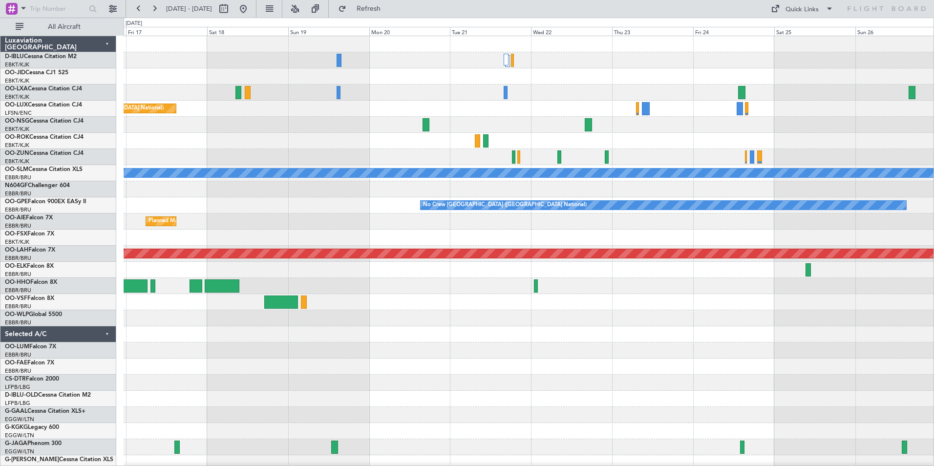
click at [539, 316] on div "Planned Maint [GEOGRAPHIC_DATA] ([GEOGRAPHIC_DATA]) Planned Maint [GEOGRAPHIC_D…" at bounding box center [529, 342] width 810 height 612
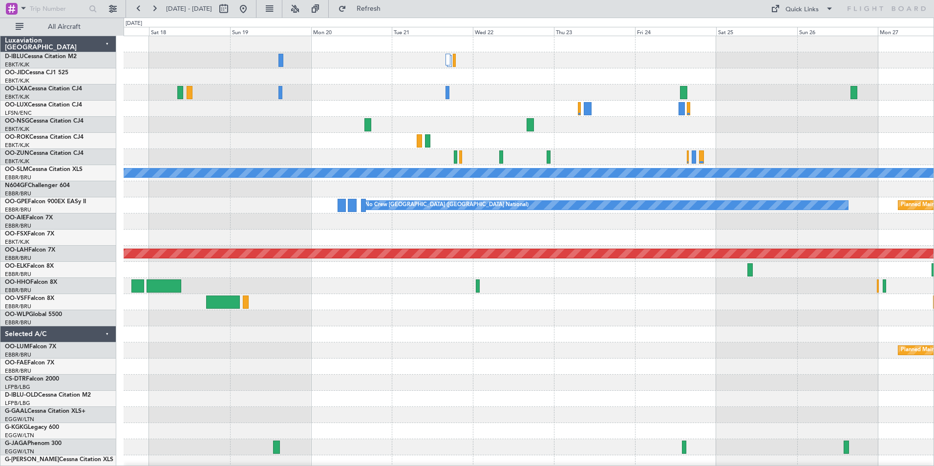
click at [820, 347] on div "Planned Maint [GEOGRAPHIC_DATA] ([GEOGRAPHIC_DATA]) Planned Maint [GEOGRAPHIC_D…" at bounding box center [529, 342] width 810 height 612
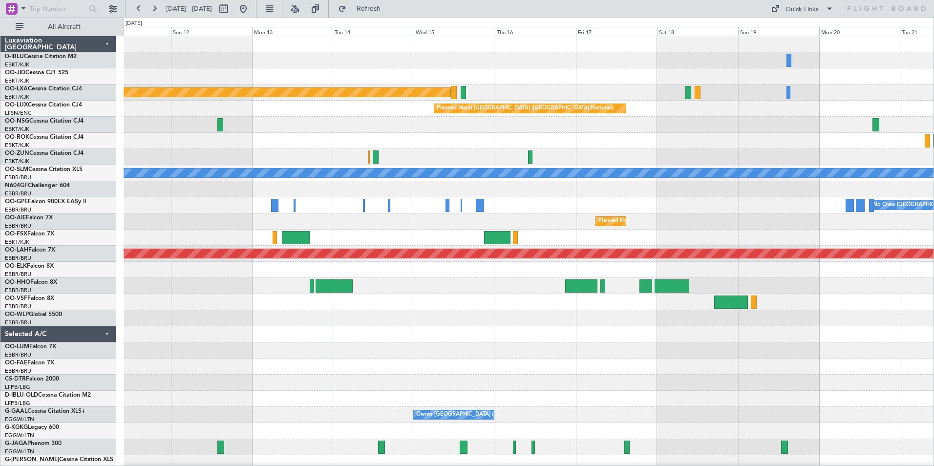
click at [727, 363] on div "Planned Maint [GEOGRAPHIC_DATA] ([GEOGRAPHIC_DATA]) Planned Maint [GEOGRAPHIC_D…" at bounding box center [529, 342] width 810 height 612
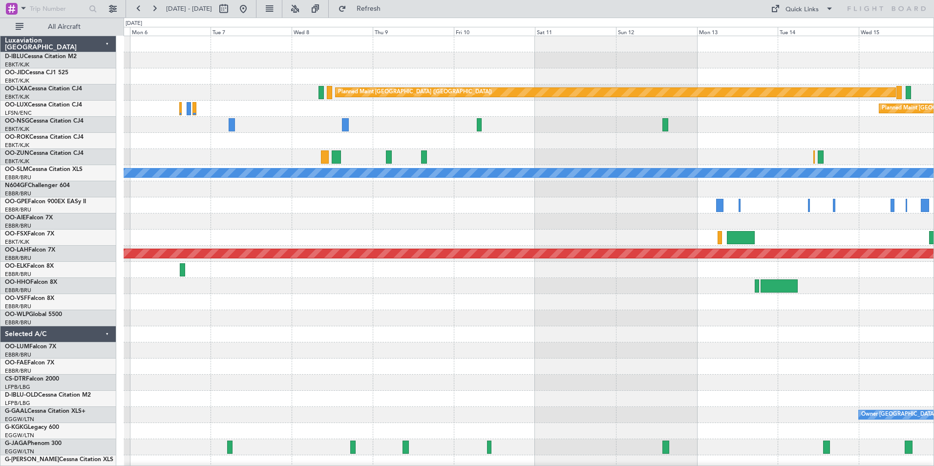
click at [653, 350] on div "Planned Maint [GEOGRAPHIC_DATA] ([GEOGRAPHIC_DATA]) Planned Maint [GEOGRAPHIC_D…" at bounding box center [529, 358] width 810 height 645
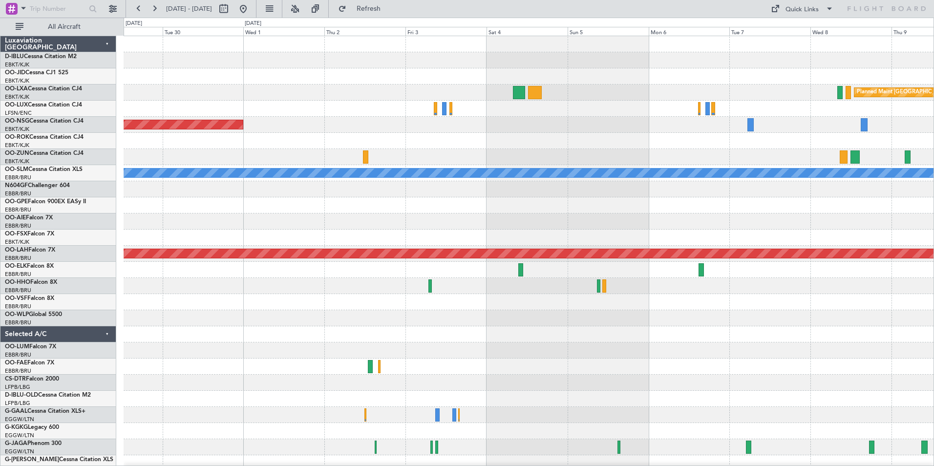
click at [697, 360] on div "A/C Unavailable [GEOGRAPHIC_DATA]-[GEOGRAPHIC_DATA] Planned Maint [GEOGRAPHIC_D…" at bounding box center [529, 358] width 810 height 645
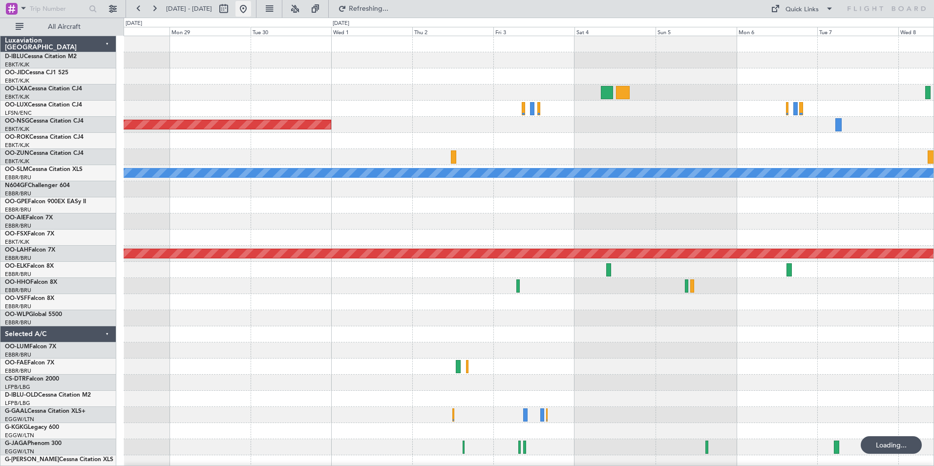
click at [251, 9] on button at bounding box center [243, 9] width 16 height 16
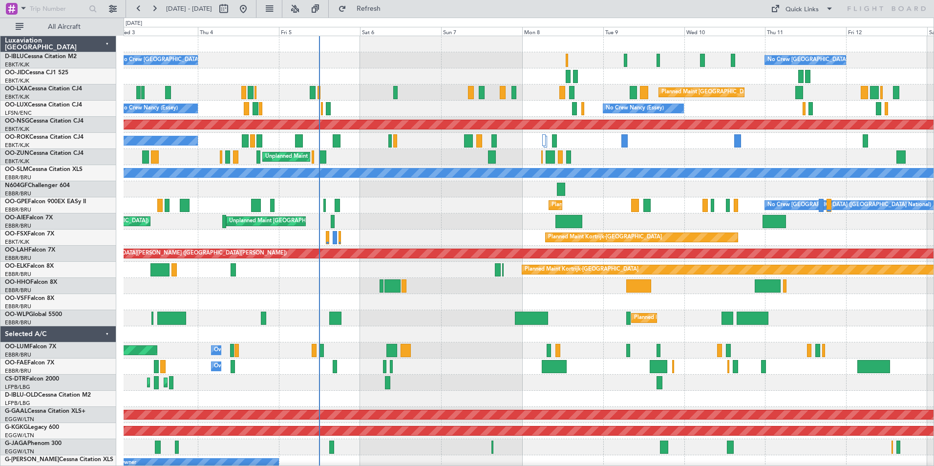
click at [583, 329] on div "AOG Maint [GEOGRAPHIC_DATA] ([GEOGRAPHIC_DATA] National) No Crew [GEOGRAPHIC_DA…" at bounding box center [529, 366] width 810 height 661
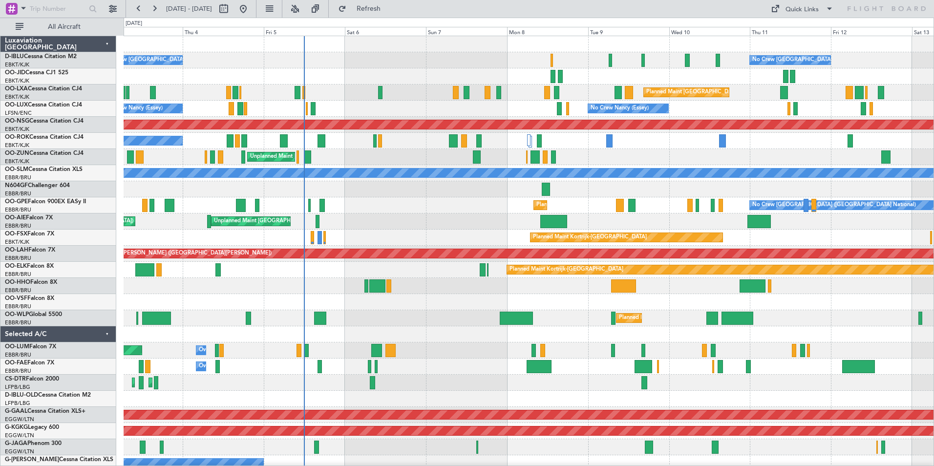
click at [568, 303] on div at bounding box center [529, 302] width 810 height 16
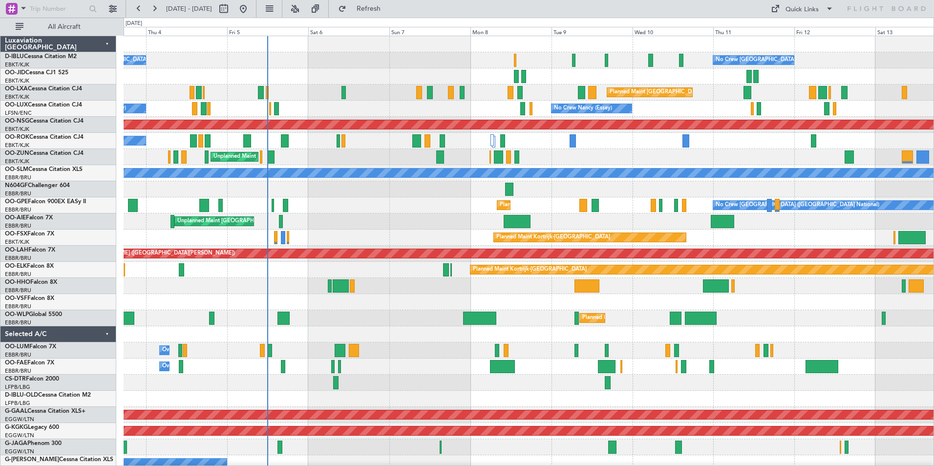
click at [753, 314] on div "No Crew [GEOGRAPHIC_DATA] ([GEOGRAPHIC_DATA] National) No Crew [GEOGRAPHIC_DATA…" at bounding box center [529, 366] width 810 height 661
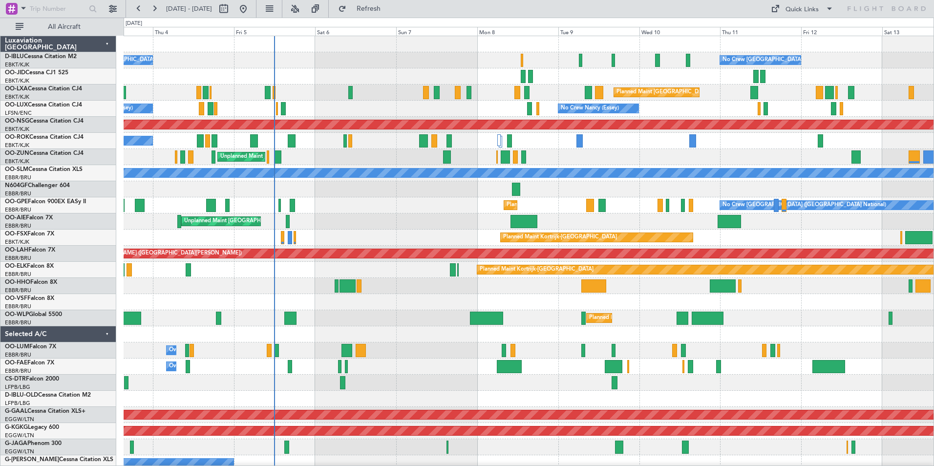
click at [546, 333] on div at bounding box center [529, 334] width 810 height 16
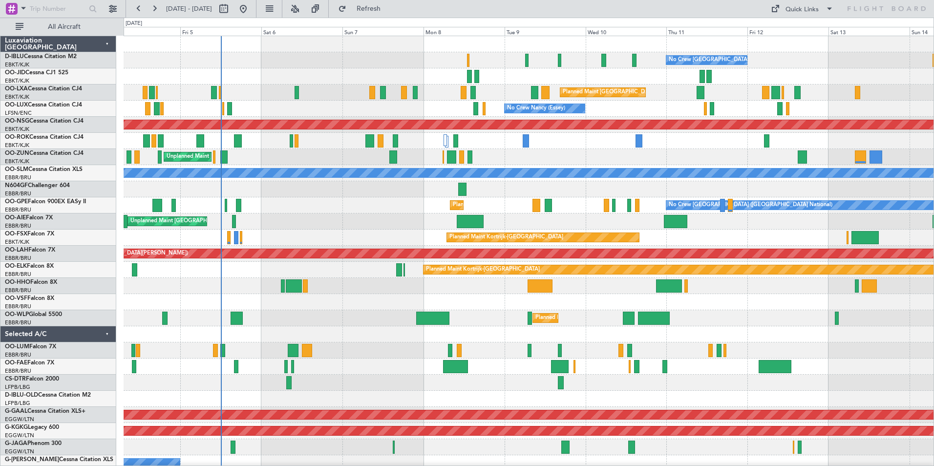
click at [731, 307] on div at bounding box center [529, 302] width 810 height 16
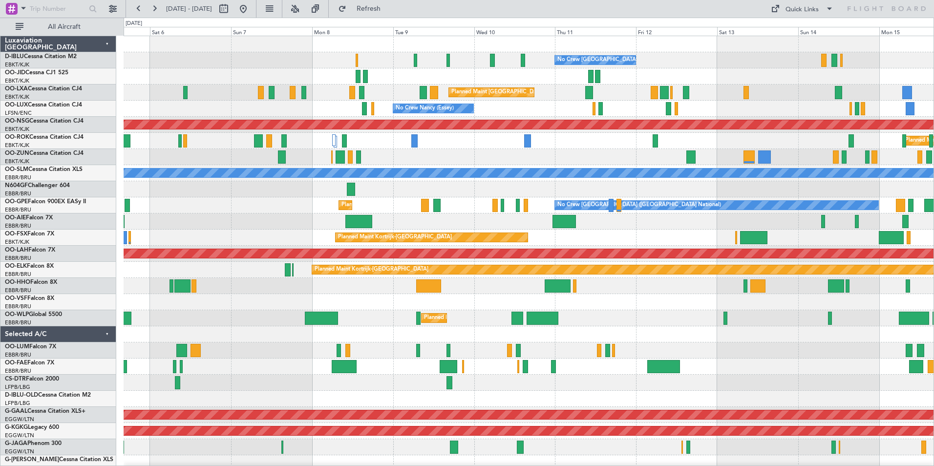
click at [649, 308] on div at bounding box center [529, 302] width 810 height 16
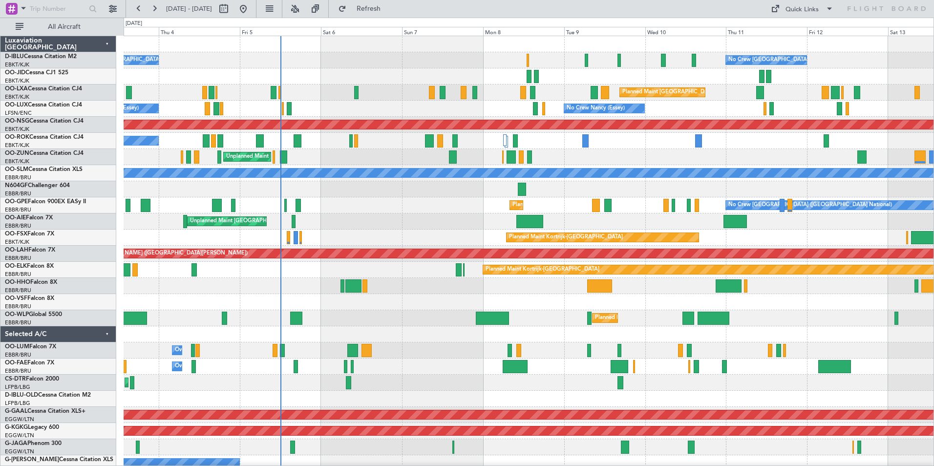
click at [437, 363] on div "No Crew Brussels (Brussels National) No Crew Brussels (Brussels National) AOG M…" at bounding box center [529, 358] width 810 height 645
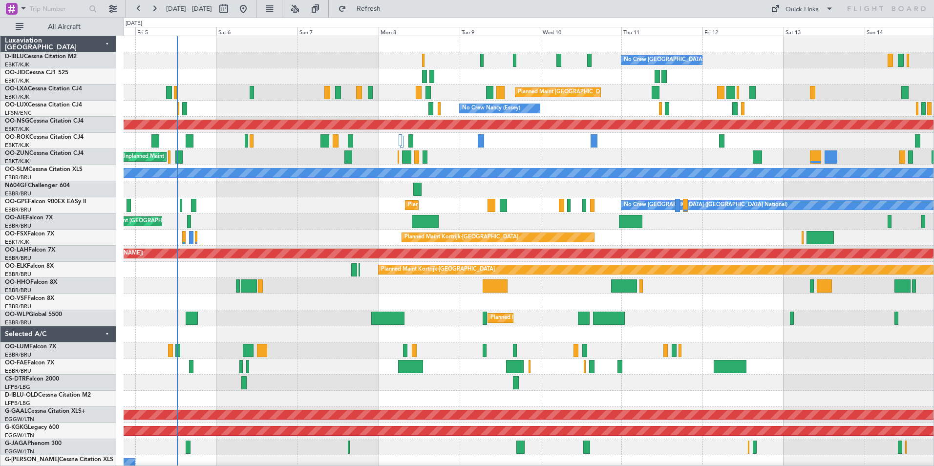
click at [358, 351] on div "No Crew Brussels (Brussels National) No Crew Brussels (Brussels National) AOG M…" at bounding box center [529, 366] width 810 height 661
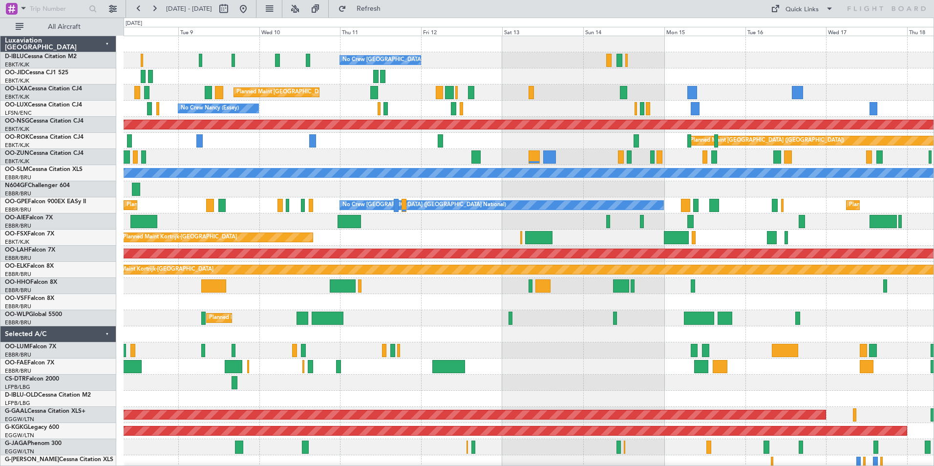
click at [568, 322] on div "No Crew Brussels (Brussels National) Planned Maint Brussels (Brussels National)…" at bounding box center [529, 358] width 810 height 645
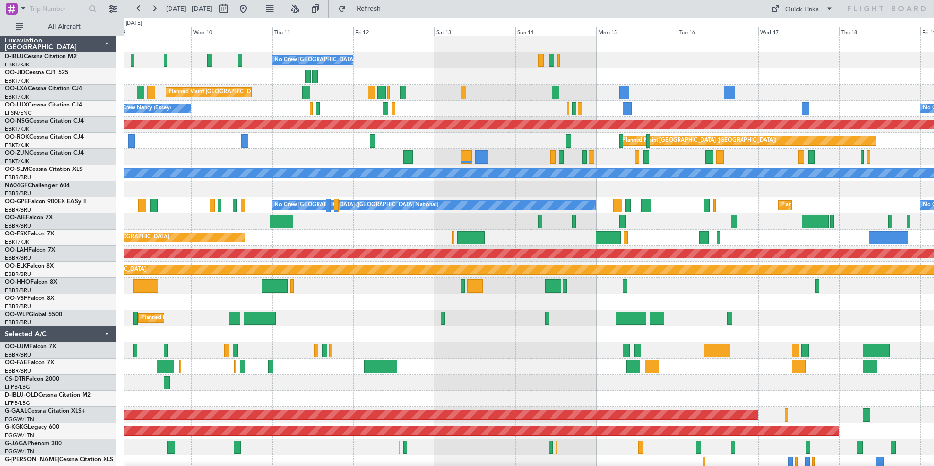
click at [482, 317] on div "Planned Maint Milan (Linate)" at bounding box center [529, 318] width 810 height 16
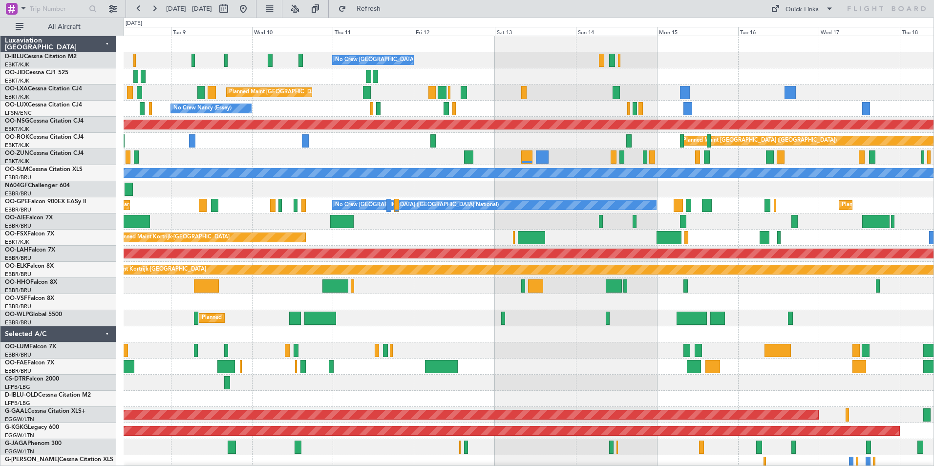
click at [543, 323] on div "Planned Maint Milan (Linate)" at bounding box center [529, 318] width 810 height 16
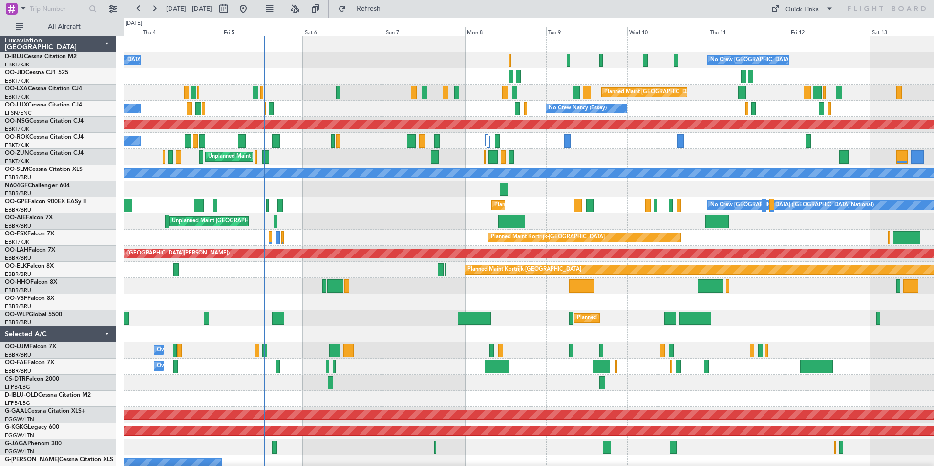
click at [613, 181] on div "No Crew [GEOGRAPHIC_DATA] ([GEOGRAPHIC_DATA] National) No Crew [GEOGRAPHIC_DATA…" at bounding box center [529, 358] width 810 height 645
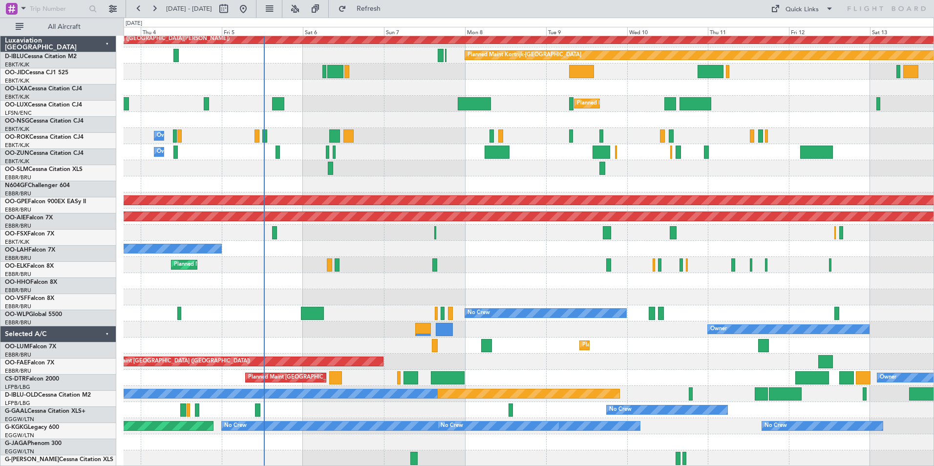
scroll to position [214, 0]
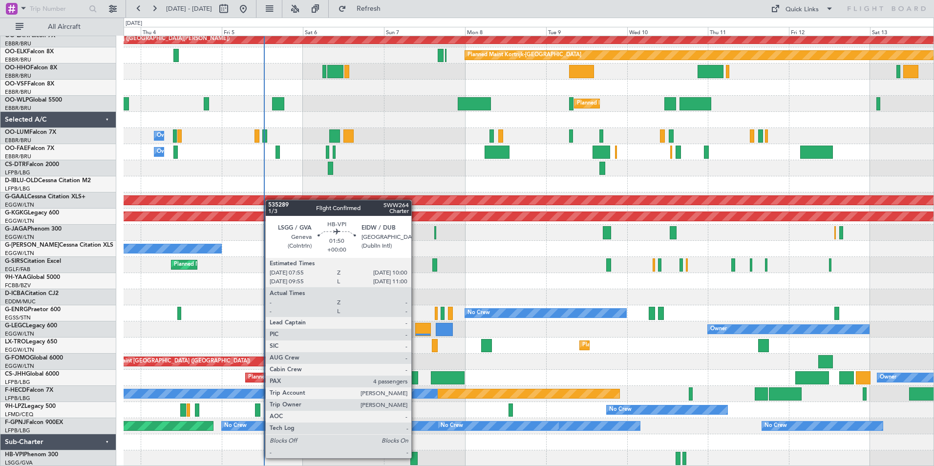
click at [415, 458] on div at bounding box center [413, 458] width 7 height 13
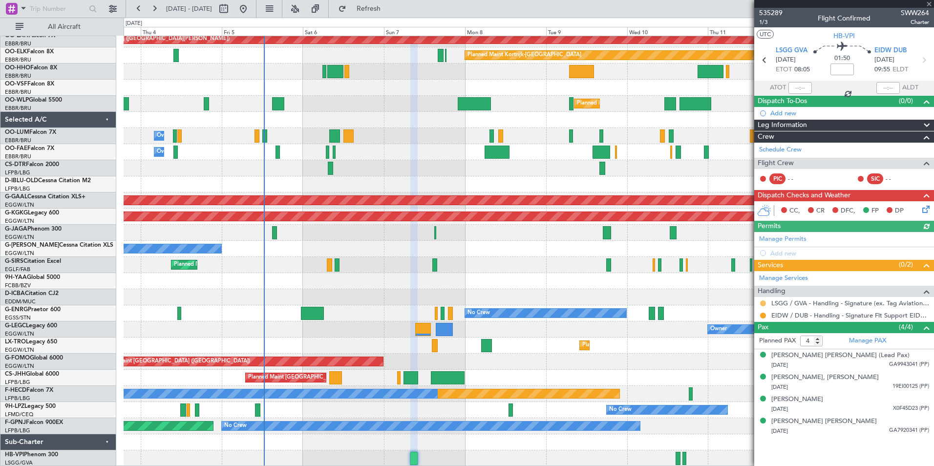
click at [761, 304] on button at bounding box center [763, 303] width 6 height 6
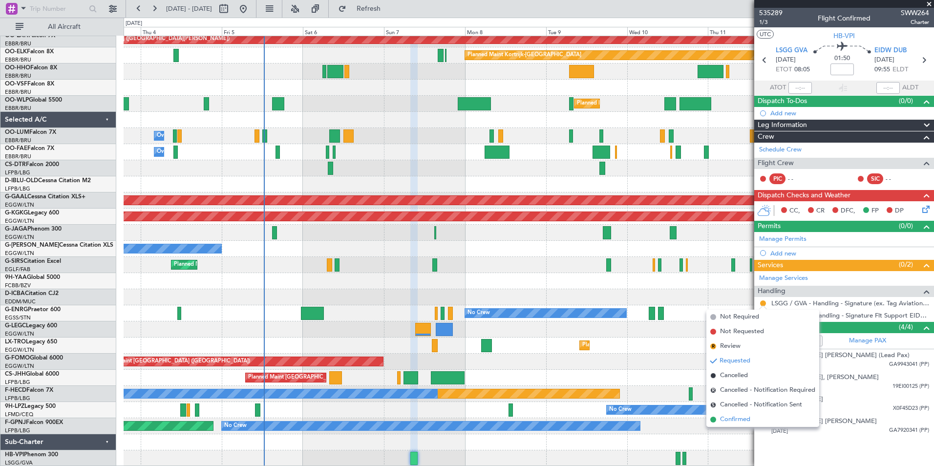
click at [745, 416] on span "Confirmed" at bounding box center [735, 420] width 30 height 10
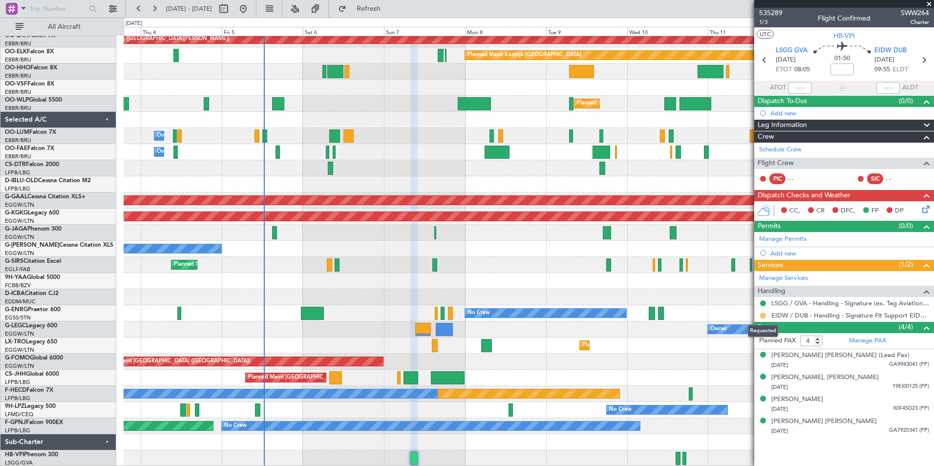
click at [763, 316] on button at bounding box center [763, 316] width 6 height 6
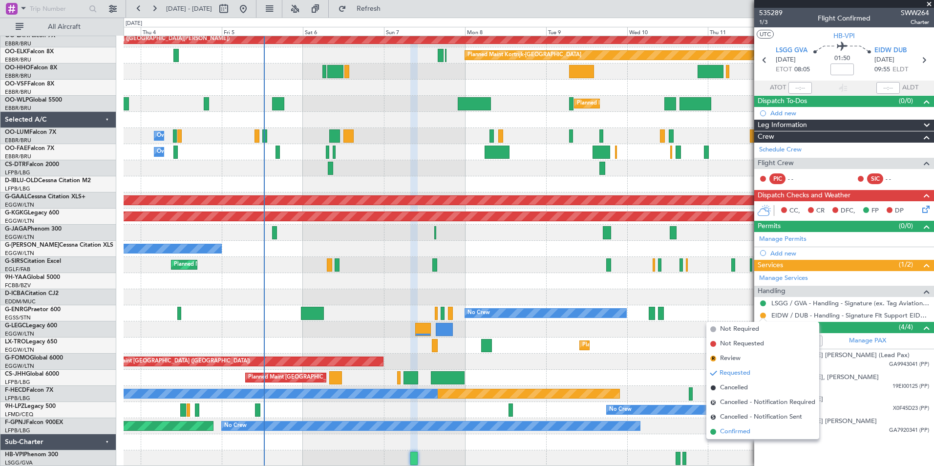
click at [751, 431] on li "Confirmed" at bounding box center [762, 431] width 113 height 15
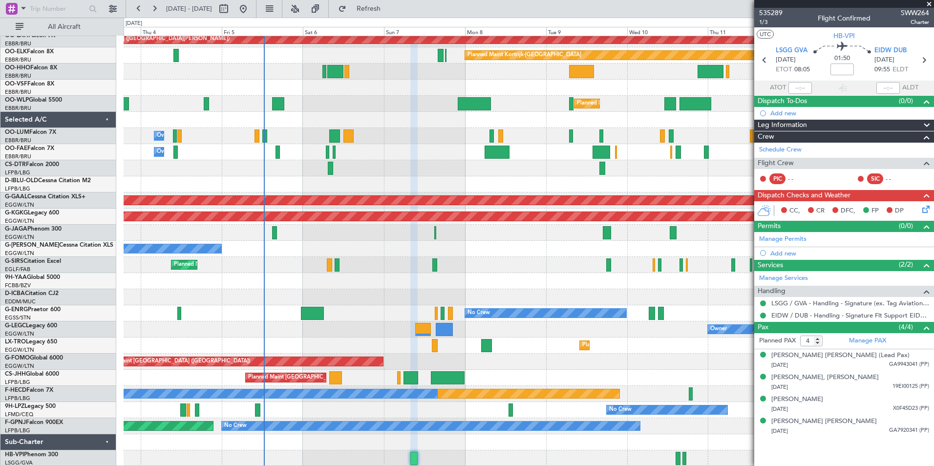
click at [651, 378] on div "Planned Maint Paris (Le Bourget) Owner Planned Maint London (Luton) Planned Mai…" at bounding box center [529, 378] width 810 height 16
